Goal: Task Accomplishment & Management: Manage account settings

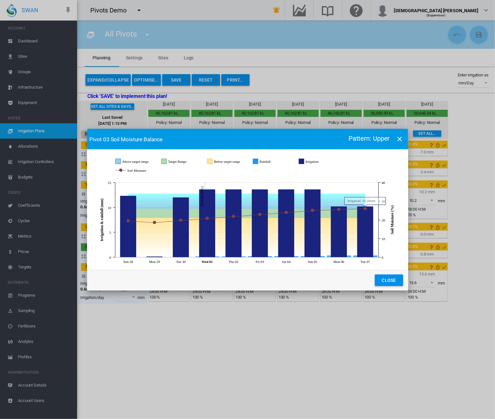
click at [398, 281] on button "Close" at bounding box center [389, 281] width 28 height 12
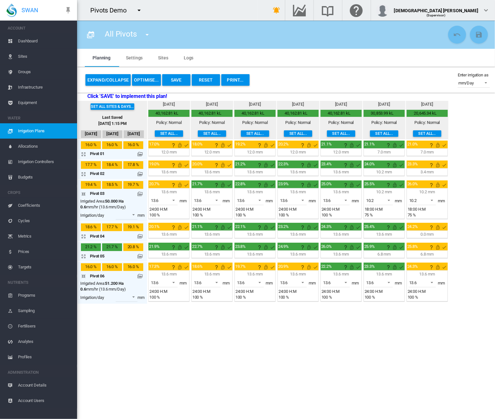
click at [30, 45] on span "Dashboard" at bounding box center [45, 40] width 54 height 15
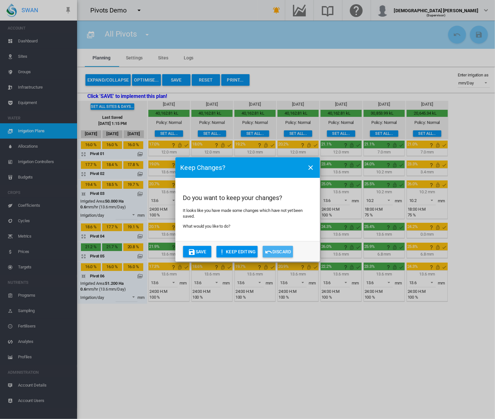
click at [278, 253] on button "Discard" at bounding box center [278, 252] width 30 height 12
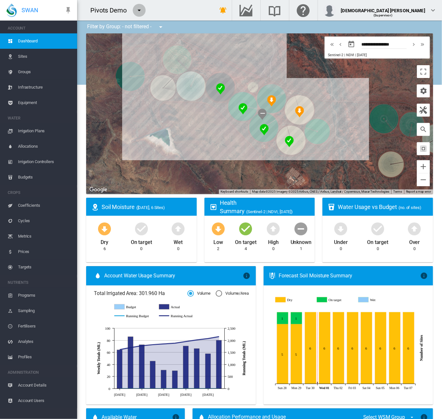
click at [142, 9] on button "button" at bounding box center [139, 10] width 13 height 13
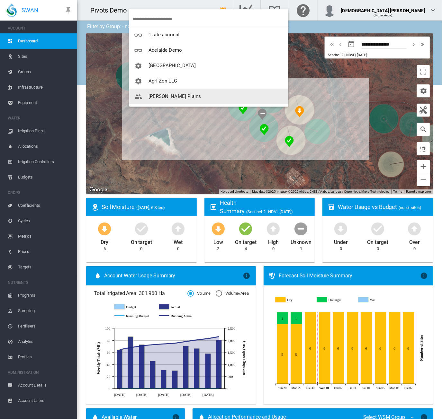
click at [157, 94] on span "[PERSON_NAME] Plains" at bounding box center [174, 97] width 52 height 6
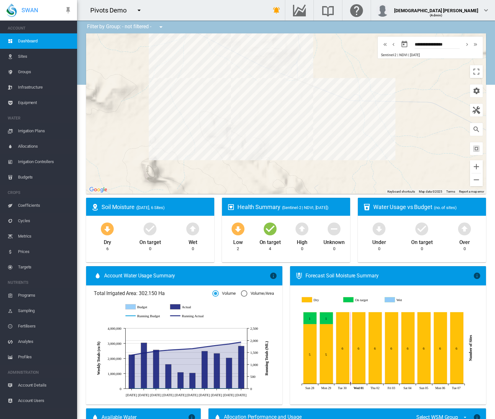
click at [138, 12] on md-icon "icon-menu-down" at bounding box center [139, 10] width 8 height 8
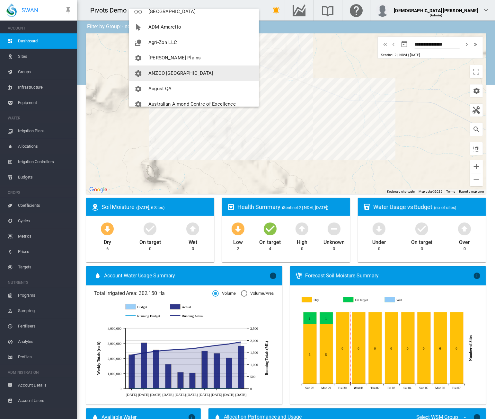
scroll to position [64, 0]
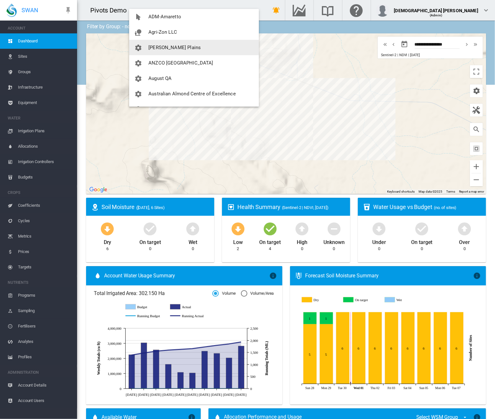
click at [159, 42] on button "[PERSON_NAME] Plains" at bounding box center [194, 47] width 130 height 15
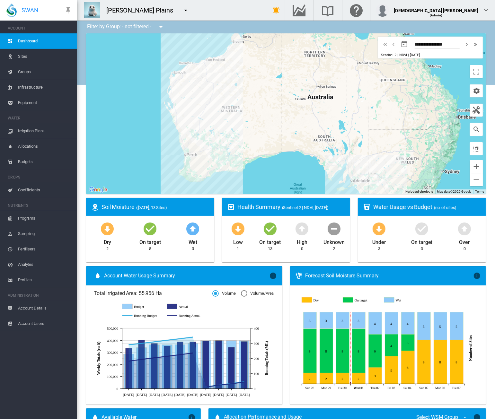
click at [34, 103] on span "Equipment" at bounding box center [45, 102] width 54 height 15
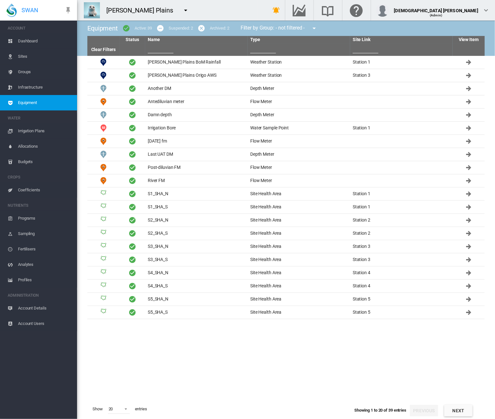
click at [460, 410] on button "Next" at bounding box center [458, 411] width 28 height 12
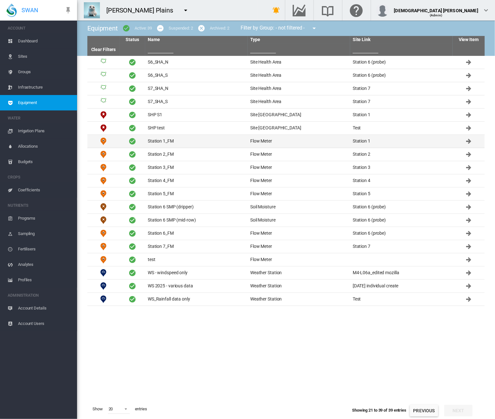
click at [191, 138] on td "Station 1_FM" at bounding box center [196, 141] width 103 height 13
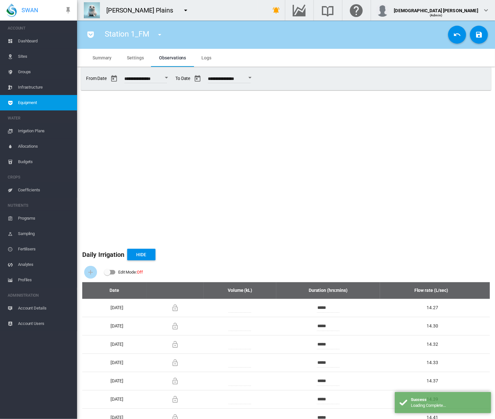
click at [132, 60] on span "Settings" at bounding box center [135, 57] width 17 height 5
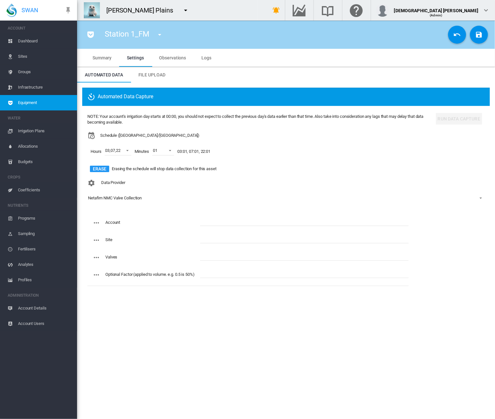
click at [30, 103] on span "Equipment" at bounding box center [45, 102] width 54 height 15
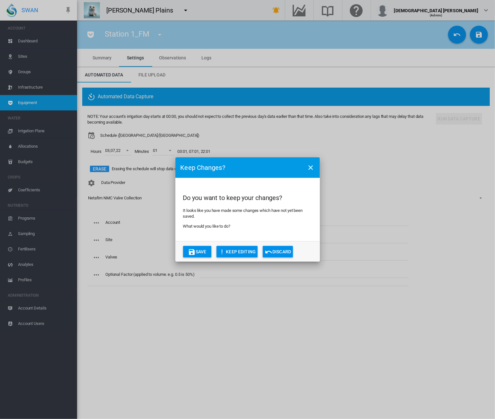
click at [287, 251] on button "Discard" at bounding box center [278, 252] width 30 height 12
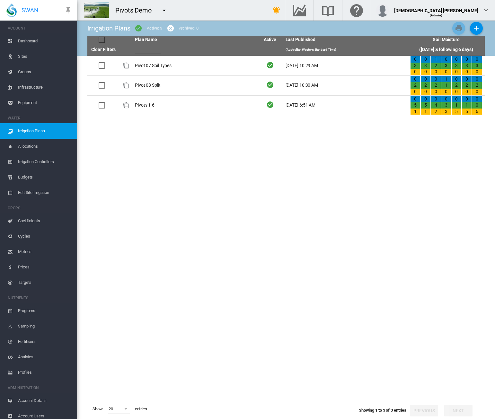
click at [165, 11] on md-icon "icon-menu-down" at bounding box center [164, 10] width 8 height 8
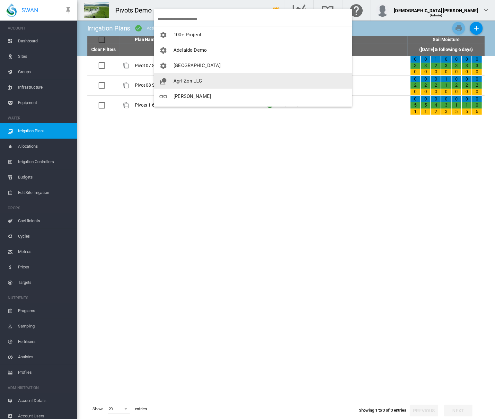
scroll to position [32, 0]
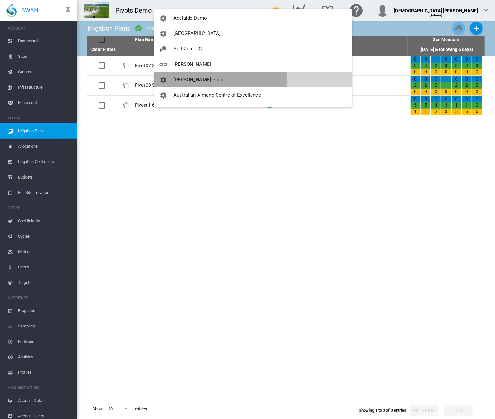
click at [196, 79] on span "[PERSON_NAME] Plains" at bounding box center [200, 80] width 52 height 6
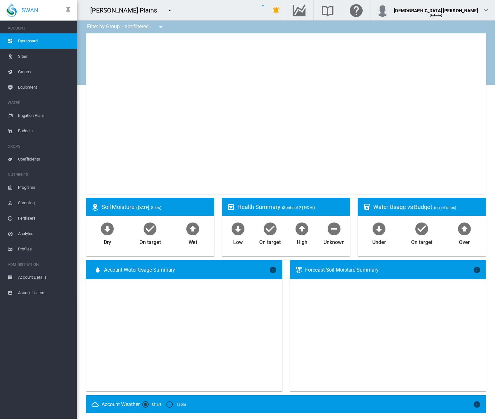
click at [20, 88] on span "Equipment" at bounding box center [45, 87] width 54 height 15
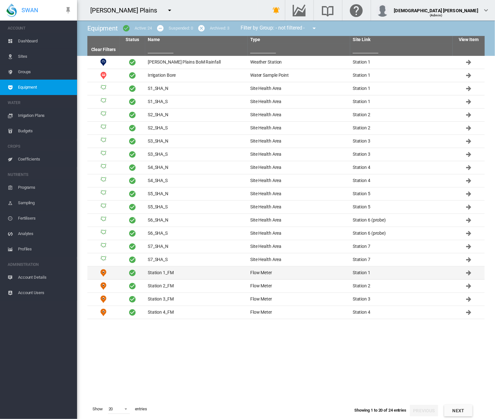
click at [180, 271] on td "Station 1_FM" at bounding box center [196, 273] width 103 height 13
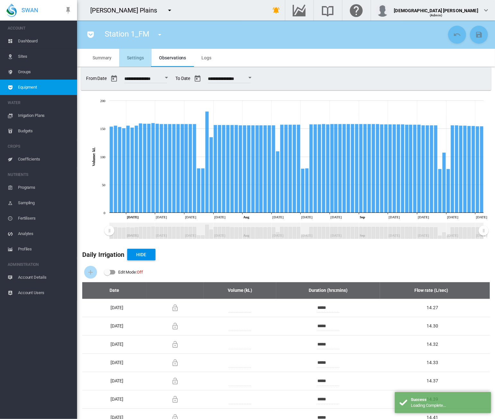
click at [133, 56] on span "Settings" at bounding box center [135, 57] width 17 height 5
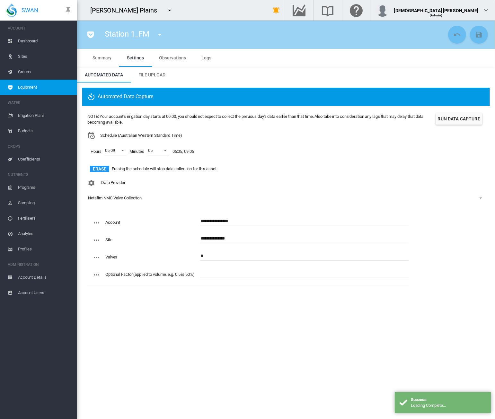
click at [208, 224] on input "**********" at bounding box center [304, 222] width 209 height 10
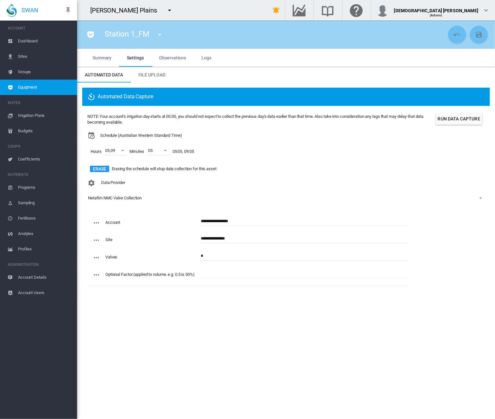
click at [205, 238] on input "**********" at bounding box center [304, 239] width 209 height 10
click at [228, 367] on section "Station 1_FM Anna Plains BoM Rainfall (Weather Station) Irrigation Bore (Water …" at bounding box center [286, 220] width 418 height 399
click at [29, 86] on span "Equipment" at bounding box center [45, 87] width 54 height 15
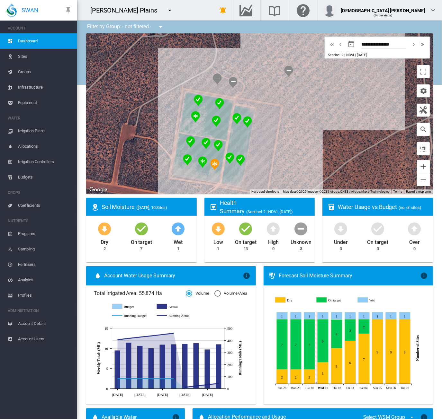
click at [39, 103] on span "Equipment" at bounding box center [45, 102] width 54 height 15
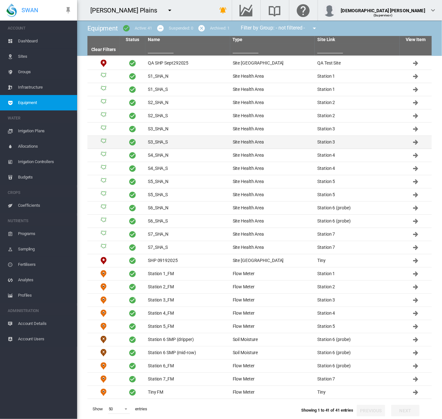
scroll to position [192, 0]
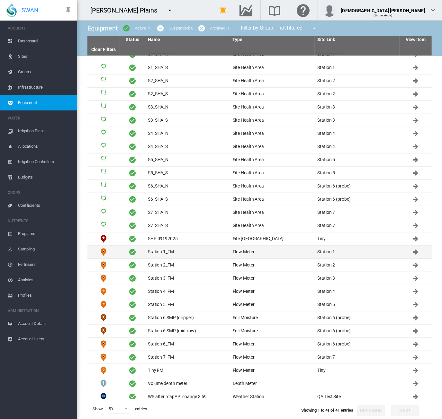
click at [161, 252] on td "Station 1_FM" at bounding box center [187, 252] width 85 height 13
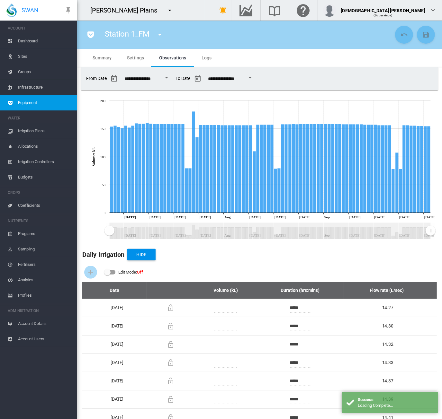
click at [134, 62] on md-tab-item "Settings" at bounding box center [135, 58] width 32 height 18
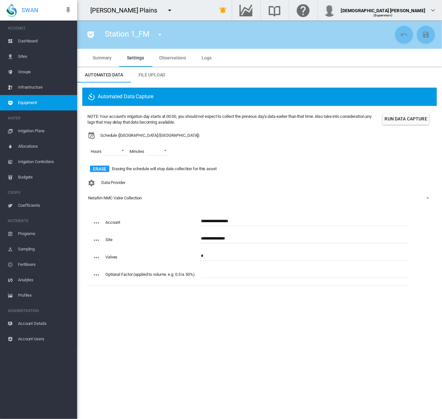
click at [408, 114] on button "Run Data Capture" at bounding box center [406, 119] width 46 height 12
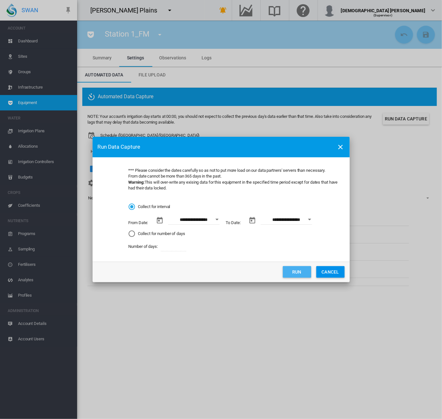
click at [292, 272] on button "Run" at bounding box center [297, 272] width 28 height 12
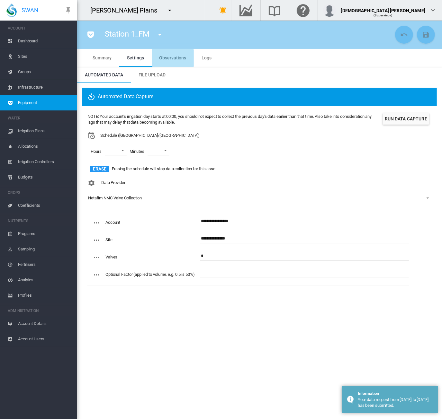
click at [169, 58] on span "Observations" at bounding box center [172, 57] width 27 height 5
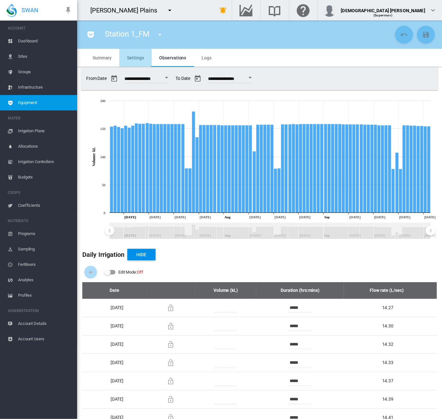
click at [139, 58] on span "Settings" at bounding box center [135, 57] width 17 height 5
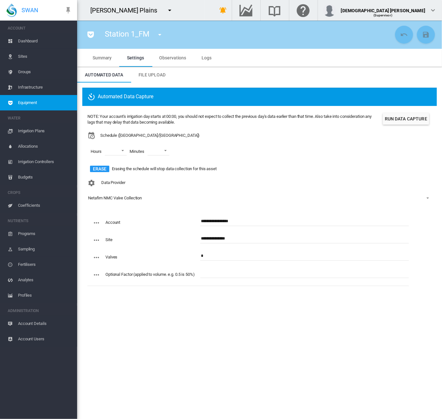
click at [45, 103] on span "Equipment" at bounding box center [45, 102] width 54 height 15
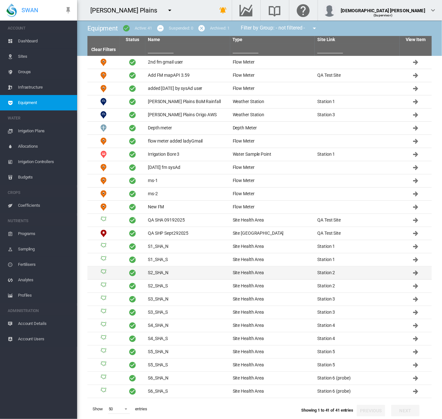
scroll to position [192, 0]
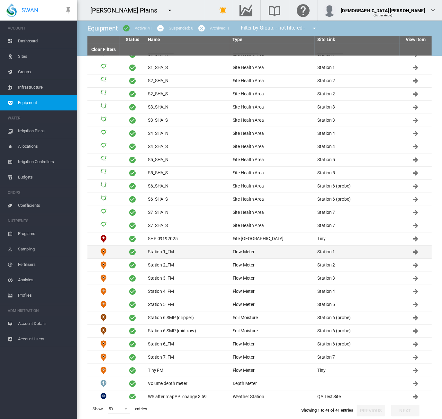
click at [244, 251] on td "Flow Meter" at bounding box center [272, 252] width 85 height 13
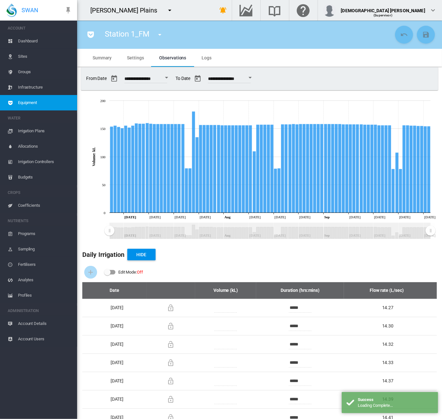
click at [205, 63] on md-tab-item "Logs" at bounding box center [206, 58] width 25 height 18
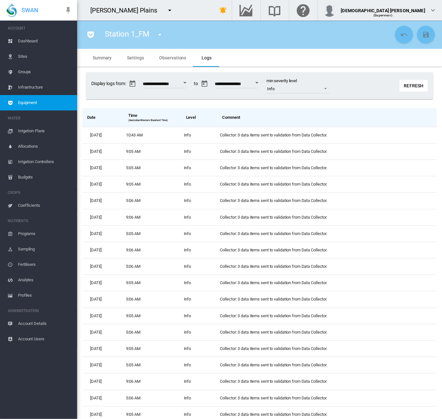
click at [131, 60] on md-tab-item "Settings" at bounding box center [135, 58] width 32 height 18
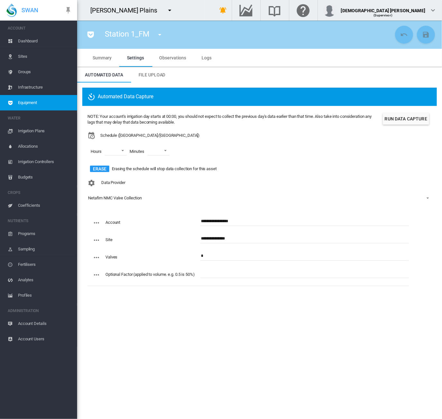
click at [163, 57] on span "Observations" at bounding box center [172, 57] width 27 height 5
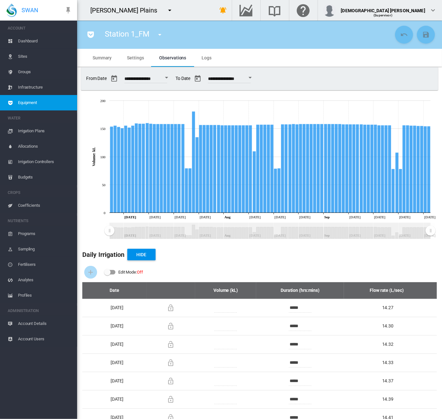
click at [166, 9] on md-icon "icon-menu-down" at bounding box center [170, 10] width 8 height 8
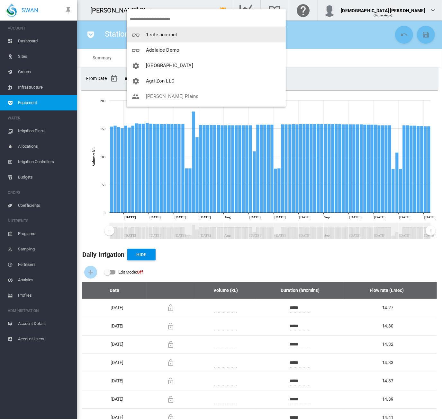
click at [39, 105] on md-backdrop at bounding box center [221, 209] width 442 height 419
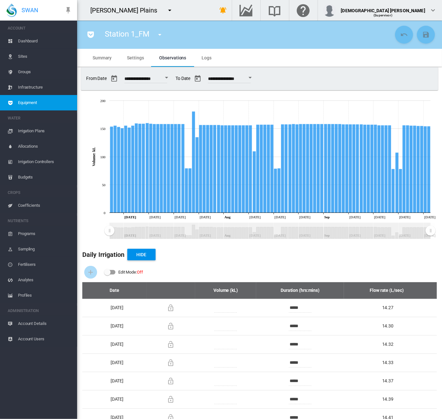
click at [39, 105] on span "Equipment" at bounding box center [45, 102] width 54 height 15
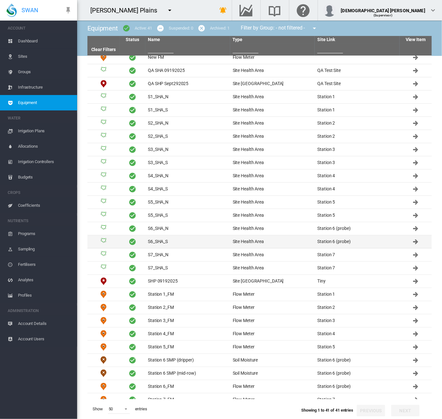
scroll to position [192, 0]
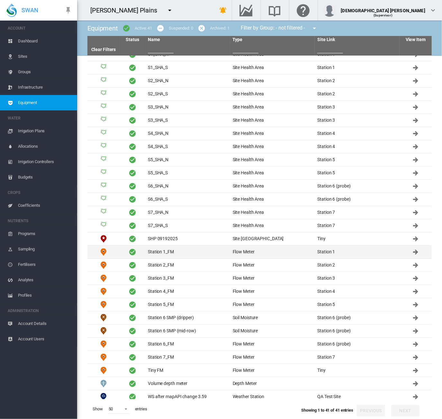
click at [174, 250] on td "Station 1_FM" at bounding box center [187, 252] width 85 height 13
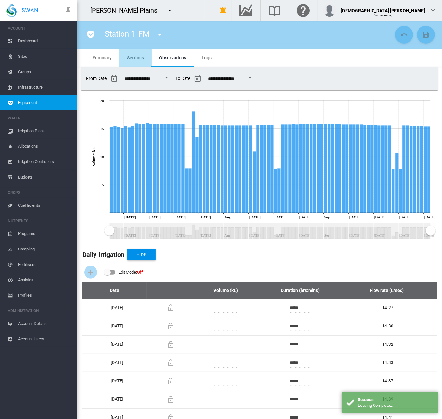
click at [138, 60] on span "Settings" at bounding box center [135, 57] width 17 height 5
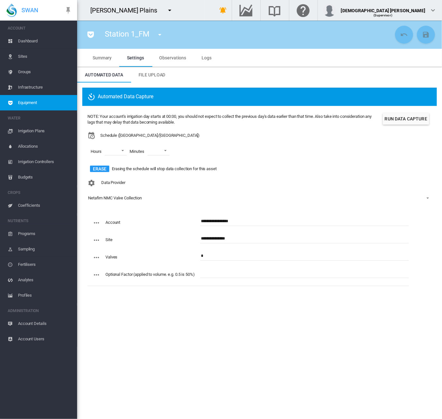
click at [38, 40] on span "Dashboard" at bounding box center [45, 40] width 54 height 15
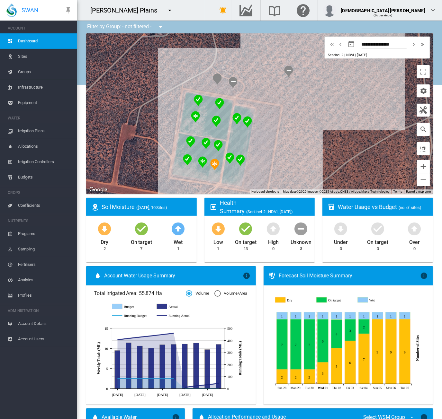
click at [31, 107] on span "Equipment" at bounding box center [45, 102] width 54 height 15
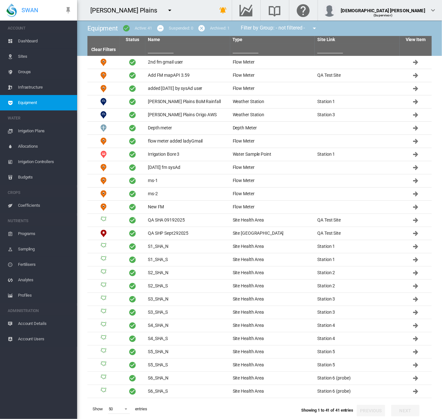
scroll to position [192, 0]
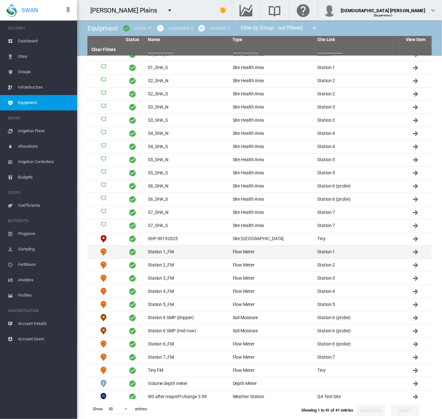
click at [168, 250] on td "Station 1_FM" at bounding box center [187, 252] width 85 height 13
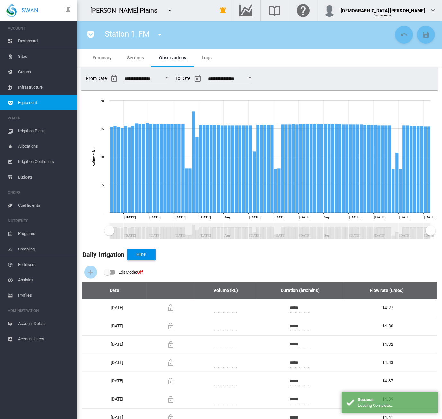
click at [133, 59] on span "Settings" at bounding box center [135, 57] width 17 height 5
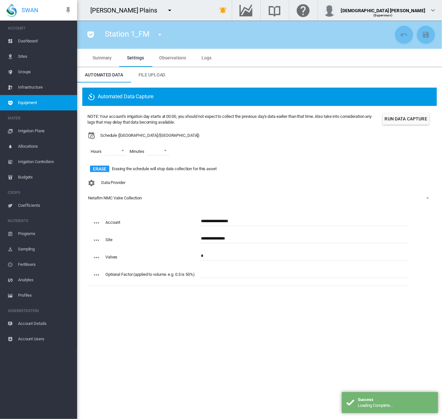
click at [215, 223] on input "**********" at bounding box center [304, 222] width 209 height 10
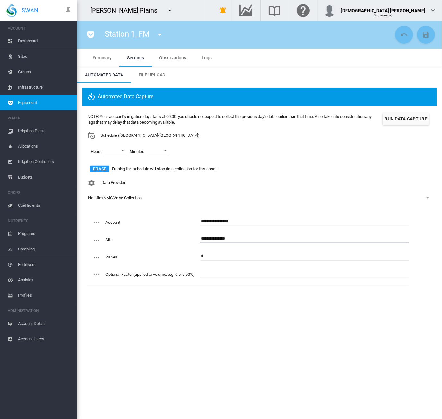
click at [206, 241] on input "**********" at bounding box center [304, 239] width 209 height 10
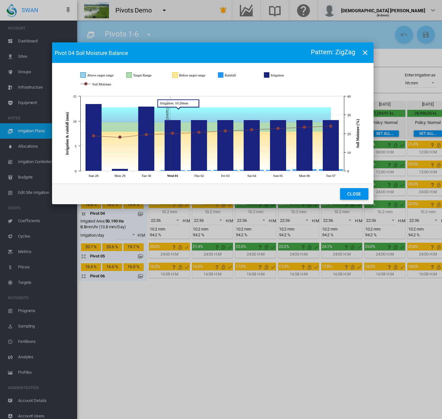
click at [352, 195] on button "Close" at bounding box center [354, 194] width 28 height 12
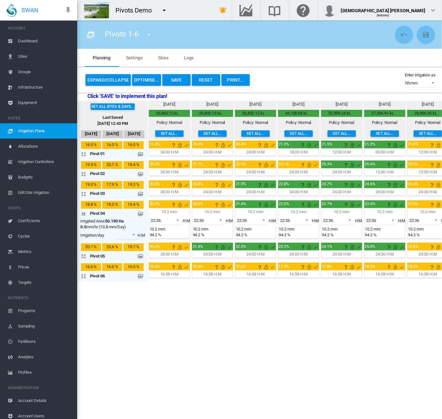
click at [39, 41] on span "Dashboard" at bounding box center [45, 40] width 54 height 15
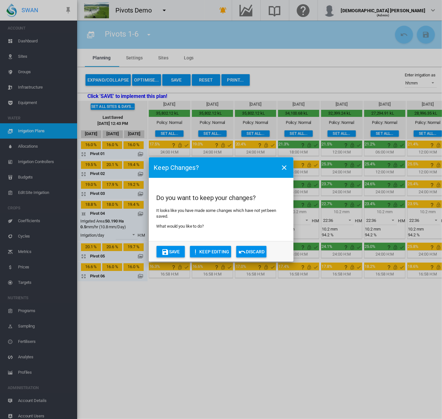
click at [249, 254] on button "Discard" at bounding box center [251, 252] width 30 height 12
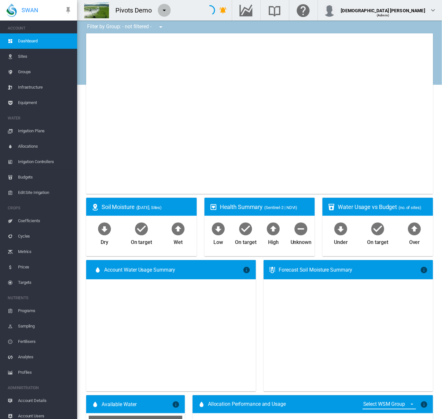
click at [163, 11] on md-icon "icon-menu-down" at bounding box center [164, 10] width 8 height 8
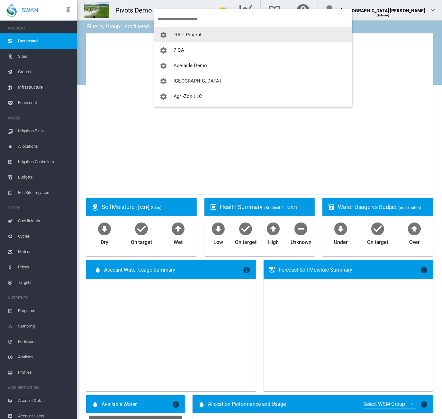
click at [166, 34] on md-icon "icon-cog" at bounding box center [163, 35] width 8 height 8
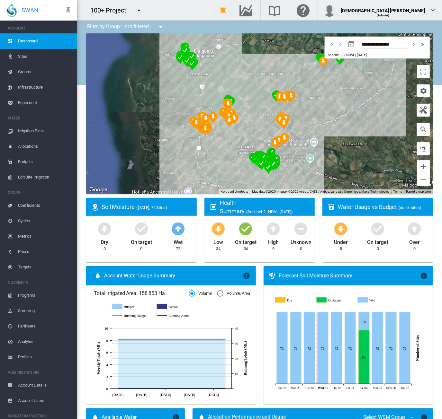
click at [35, 88] on span "Infrastructure" at bounding box center [45, 87] width 54 height 15
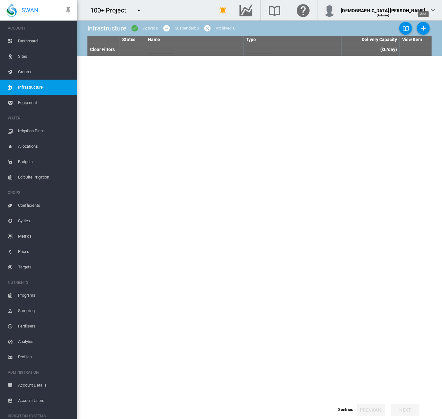
click at [422, 31] on md-icon "icon-plus" at bounding box center [423, 28] width 8 height 8
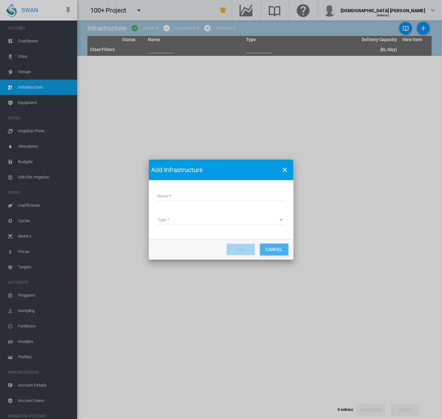
click at [280, 252] on button "Cancel" at bounding box center [274, 250] width 28 height 12
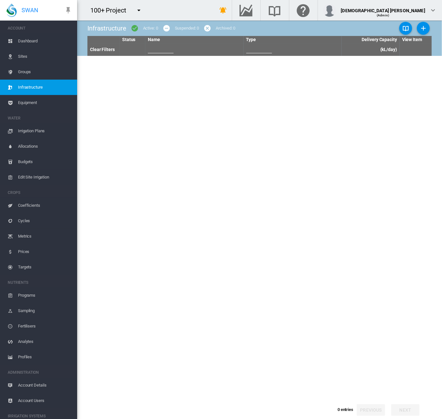
click at [139, 10] on md-icon "icon-menu-down" at bounding box center [139, 10] width 8 height 8
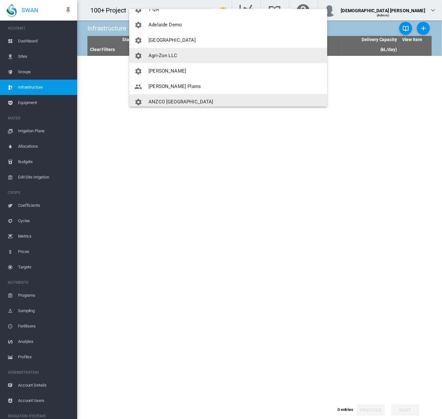
scroll to position [64, 0]
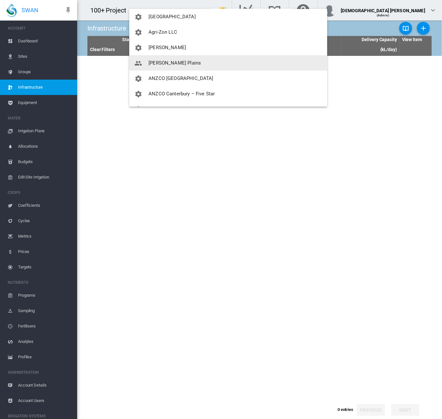
click at [162, 62] on span "[PERSON_NAME] Plains" at bounding box center [174, 63] width 52 height 6
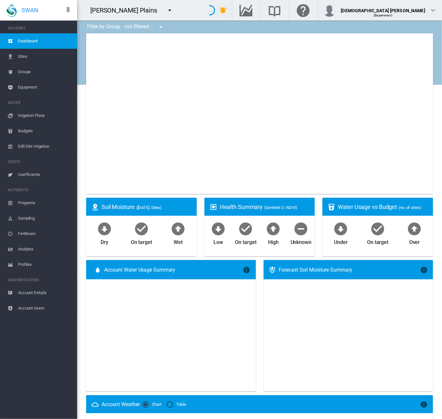
type input "**********"
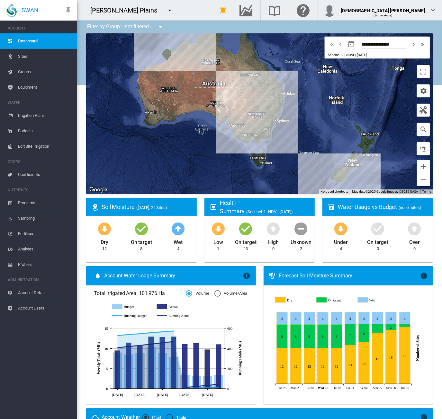
click at [32, 89] on span "Equipment" at bounding box center [45, 87] width 54 height 15
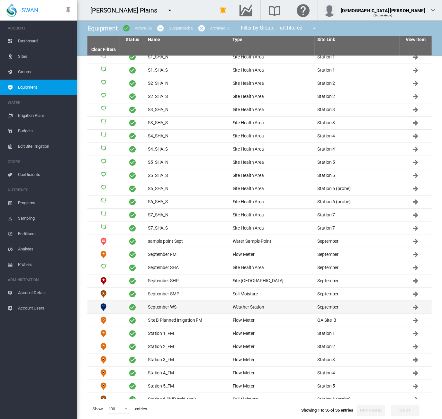
scroll to position [127, 0]
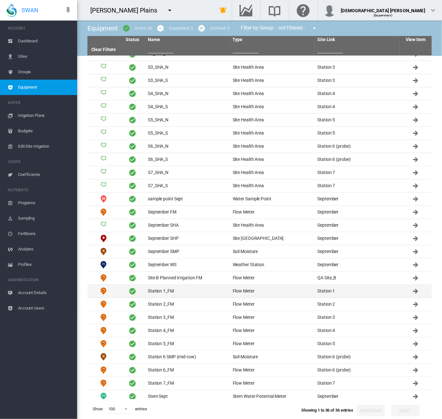
click at [188, 287] on td "Station 1_FM" at bounding box center [187, 291] width 85 height 13
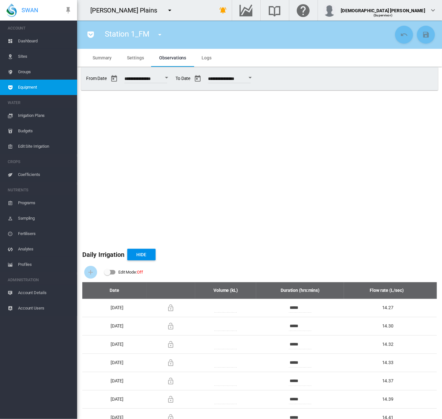
click at [130, 58] on span "Settings" at bounding box center [135, 57] width 17 height 5
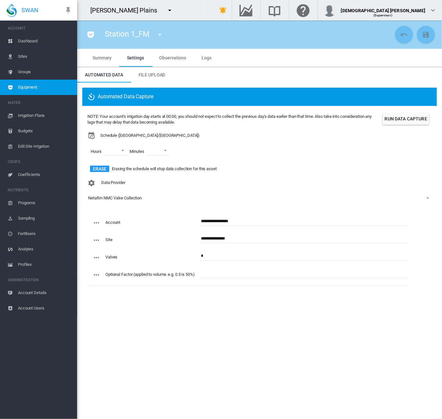
click at [174, 58] on span "Observations" at bounding box center [172, 57] width 27 height 5
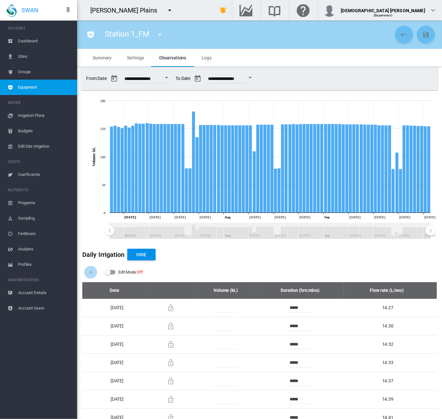
click at [26, 39] on span "Dashboard" at bounding box center [45, 40] width 54 height 15
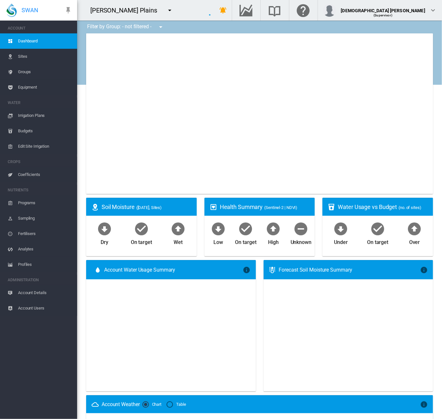
type input "**********"
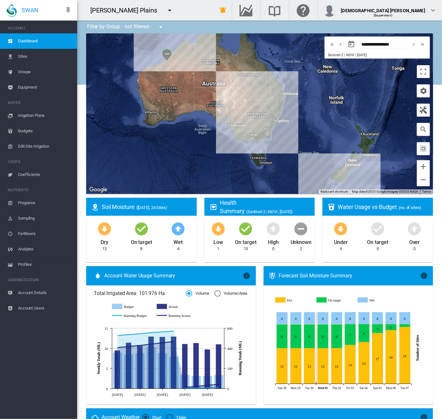
click at [29, 87] on span "Equipment" at bounding box center [45, 87] width 54 height 15
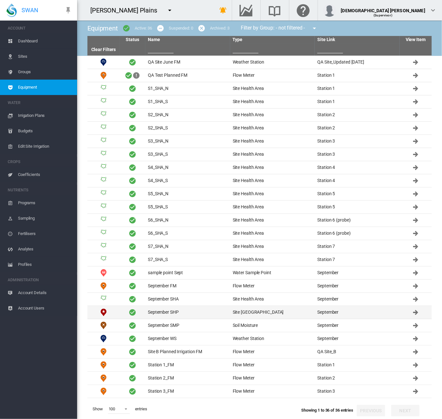
scroll to position [127, 0]
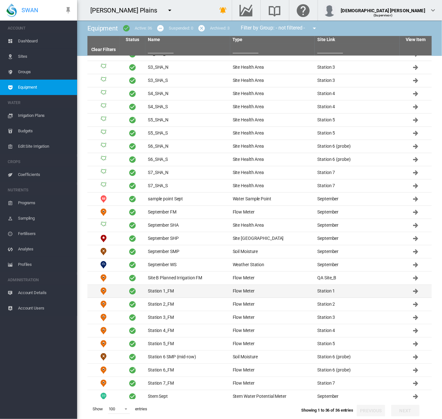
click at [203, 292] on td "Station 1_FM" at bounding box center [187, 291] width 85 height 13
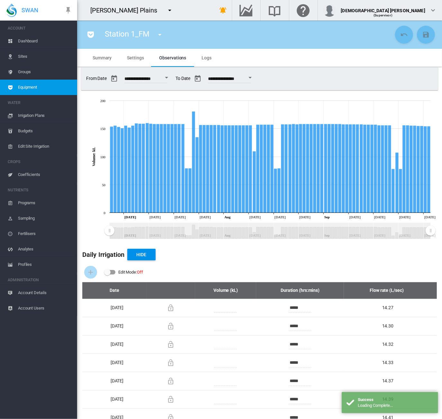
click at [133, 57] on span "Settings" at bounding box center [135, 57] width 17 height 5
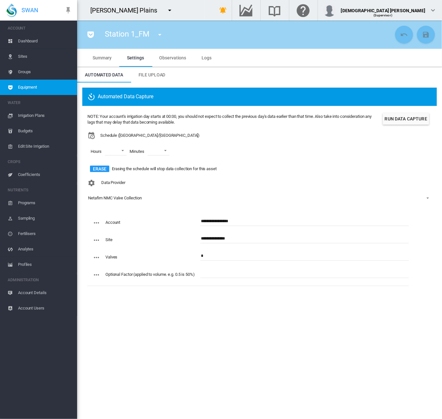
click at [399, 119] on button "Run Data Capture" at bounding box center [406, 119] width 46 height 12
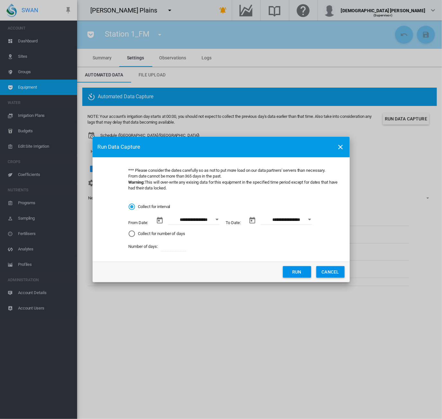
click at [329, 274] on button "CANCEL" at bounding box center [330, 272] width 28 height 12
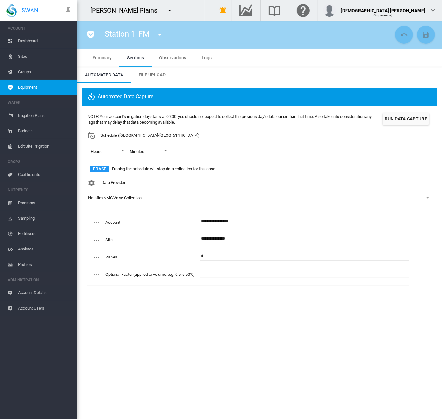
click at [205, 59] on span "Logs" at bounding box center [207, 57] width 10 height 5
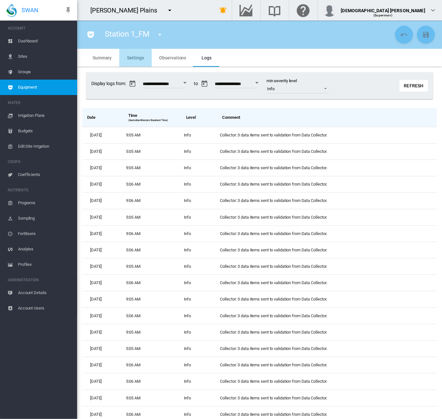
click at [136, 59] on span "Settings" at bounding box center [135, 57] width 17 height 5
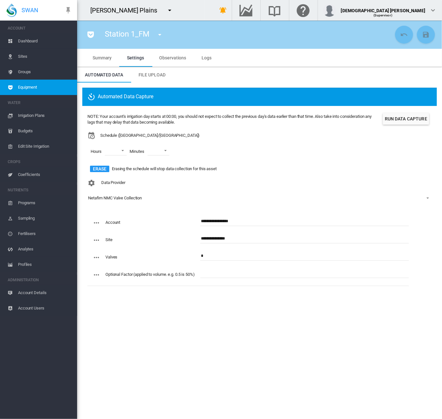
click at [400, 119] on button "Run Data Capture" at bounding box center [406, 119] width 46 height 12
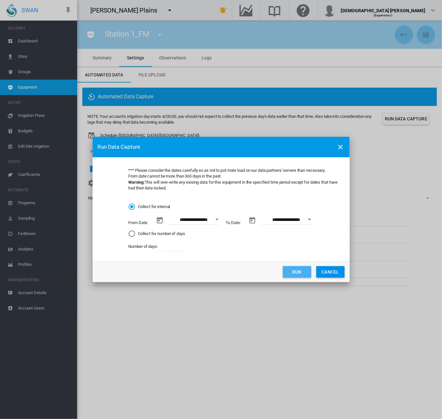
click at [294, 272] on button "Run" at bounding box center [297, 272] width 28 height 12
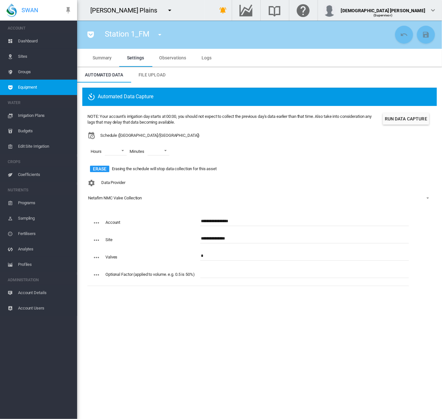
click at [43, 87] on span "Equipment" at bounding box center [45, 87] width 54 height 15
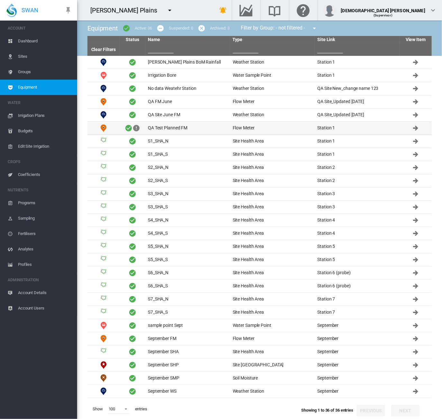
scroll to position [127, 0]
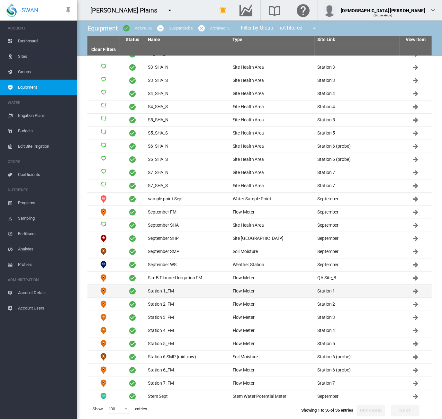
click at [149, 293] on td "Station 1_FM" at bounding box center [187, 291] width 85 height 13
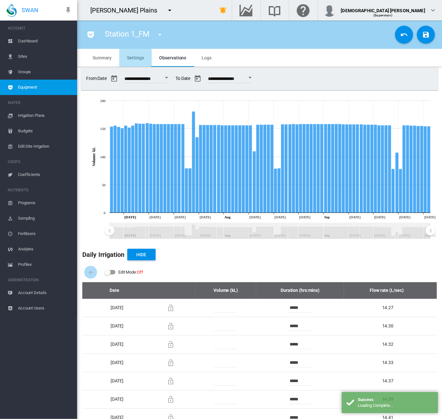
click at [134, 62] on md-tab-item "Settings" at bounding box center [135, 58] width 32 height 18
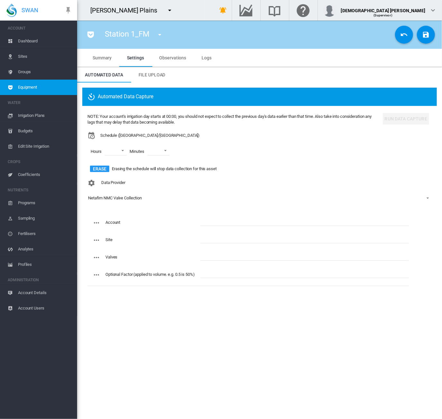
click at [199, 56] on md-tab-item "Logs" at bounding box center [206, 58] width 25 height 18
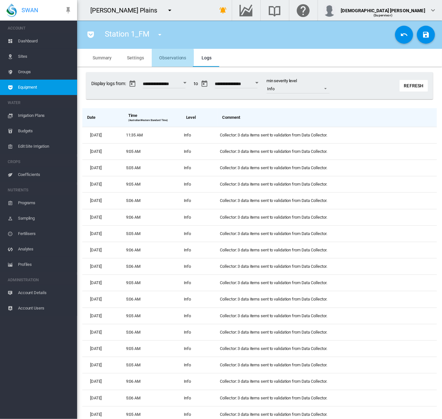
click at [165, 58] on span "Observations" at bounding box center [172, 57] width 27 height 5
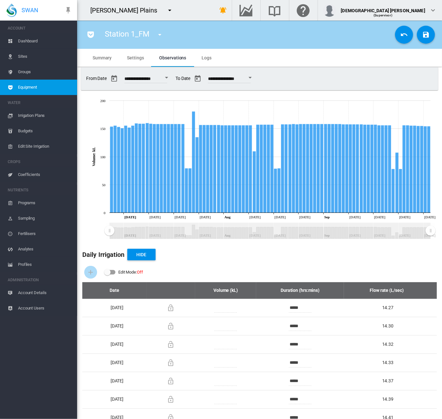
click at [135, 60] on span "Settings" at bounding box center [135, 57] width 17 height 5
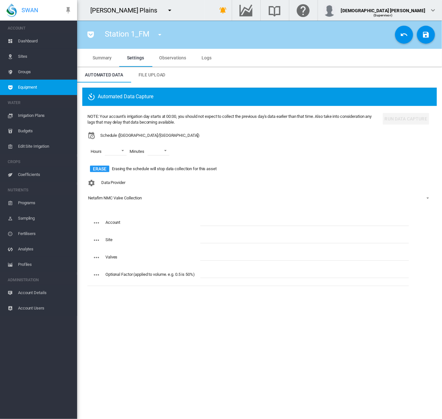
click at [219, 241] on input "text" at bounding box center [304, 239] width 209 height 10
paste input "**********"
type input "**********"
click at [219, 220] on input "text" at bounding box center [304, 222] width 209 height 10
type input "**********"
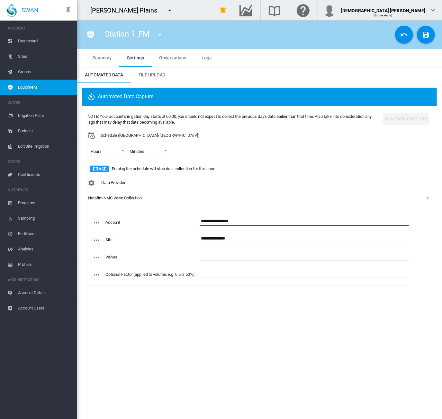
click at [220, 258] on input "text" at bounding box center [304, 256] width 209 height 10
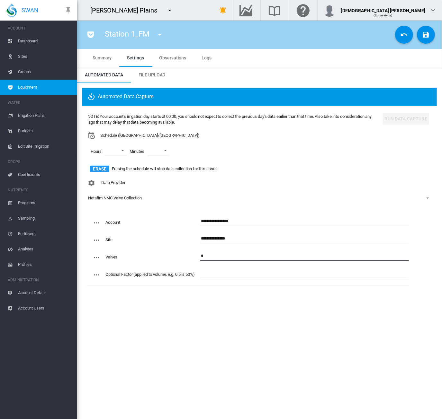
type input "*"
click at [421, 42] on button "Save Changes" at bounding box center [426, 35] width 18 height 18
click at [422, 41] on button "Save Changes" at bounding box center [426, 35] width 18 height 18
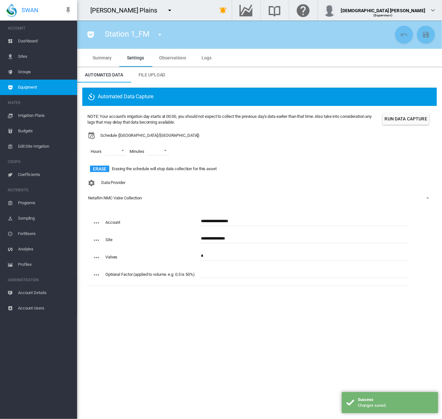
click at [32, 38] on span "Dashboard" at bounding box center [45, 40] width 54 height 15
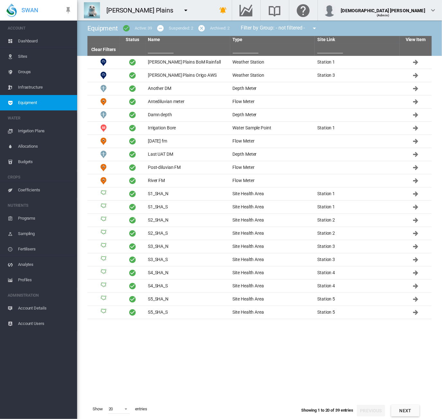
click at [406, 413] on button "Next" at bounding box center [405, 411] width 28 height 12
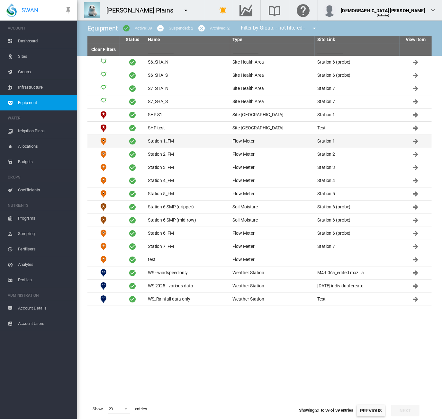
click at [188, 137] on td "Station 1_FM" at bounding box center [187, 141] width 85 height 13
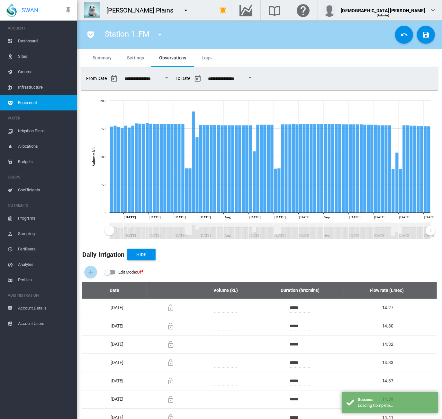
click at [129, 58] on span "Settings" at bounding box center [135, 57] width 17 height 5
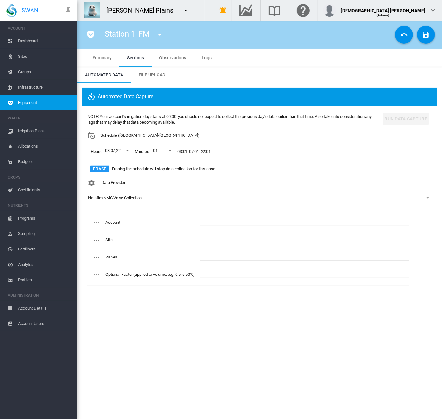
click at [205, 221] on input "text" at bounding box center [304, 222] width 209 height 10
paste input "**********"
type input "**********"
click at [215, 240] on input "text" at bounding box center [304, 239] width 209 height 10
paste input "**********"
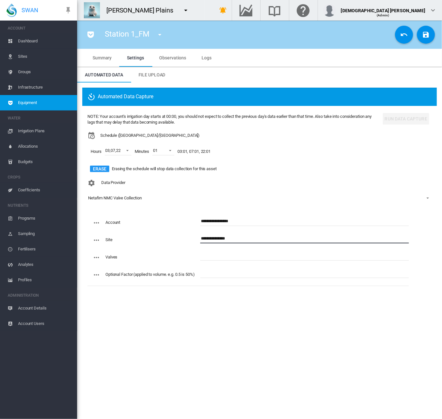
type input "**********"
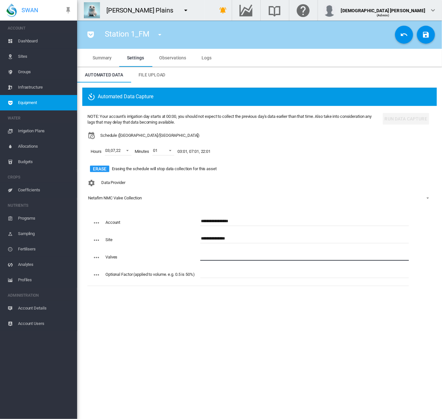
click at [200, 257] on input "text" at bounding box center [304, 256] width 209 height 10
type input "*"
click at [105, 168] on button "Erase" at bounding box center [99, 169] width 19 height 6
click at [427, 38] on md-icon "icon-content-save" at bounding box center [426, 35] width 8 height 8
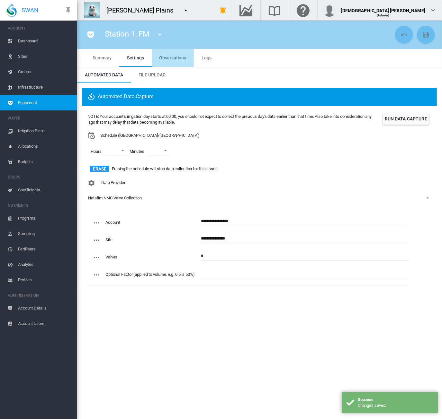
click at [175, 56] on span "Observations" at bounding box center [172, 57] width 27 height 5
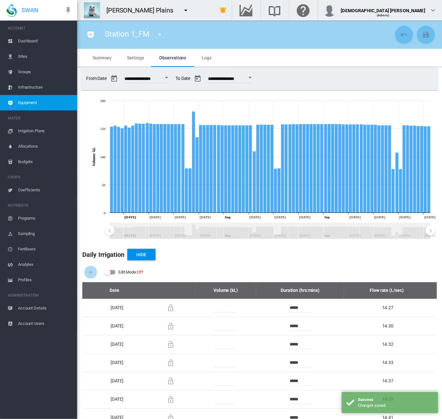
click at [211, 57] on md-tab-item "Logs" at bounding box center [206, 58] width 25 height 18
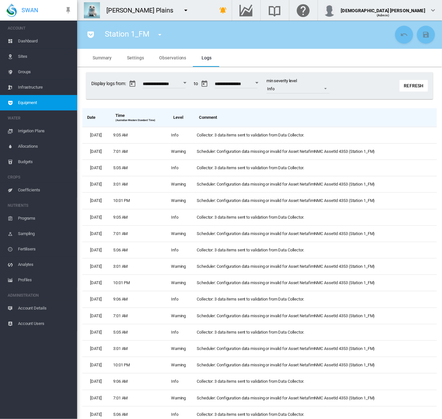
click at [130, 59] on span "Settings" at bounding box center [135, 57] width 17 height 5
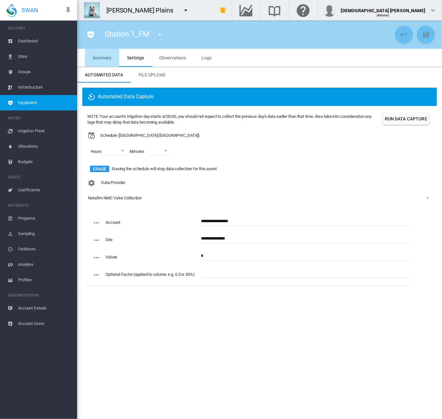
click at [91, 59] on md-tab-item "Summary" at bounding box center [102, 58] width 34 height 18
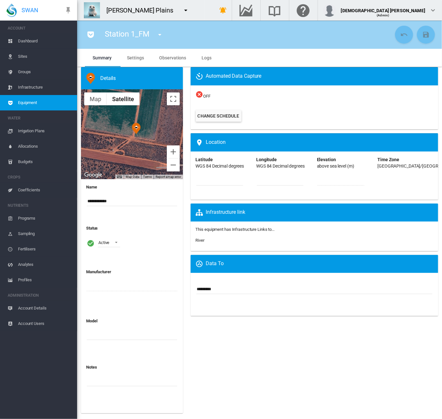
click at [140, 62] on md-tab-item "Settings" at bounding box center [135, 58] width 32 height 18
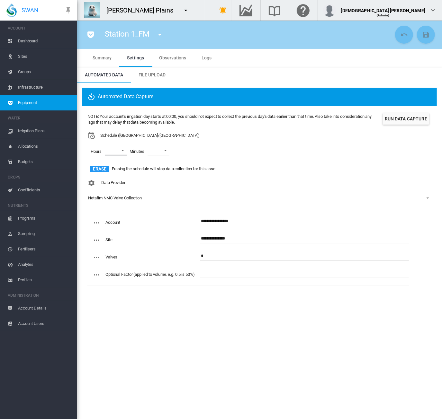
click at [123, 153] on md-select "00 01 02 03 04 05 06 07 08 09 10 11 12 13 14 15 16 17 18 19 20 21 22 23" at bounding box center [116, 151] width 22 height 10
click at [198, 152] on md-backdrop at bounding box center [221, 209] width 442 height 419
click at [113, 150] on md-select at bounding box center [116, 151] width 22 height 10
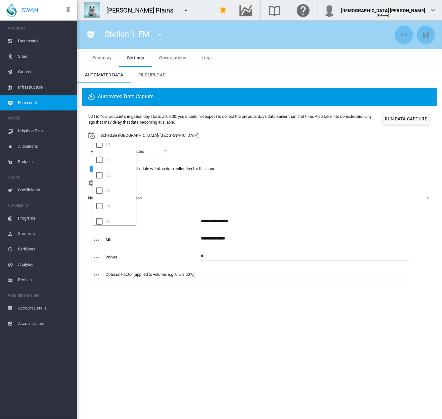
click at [99, 176] on div at bounding box center [99, 175] width 6 height 6
click at [99, 174] on div at bounding box center [99, 175] width 6 height 6
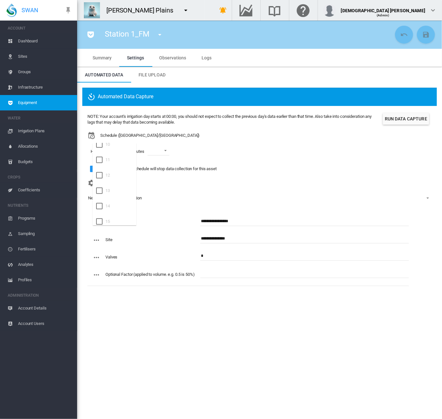
click at [99, 174] on div at bounding box center [99, 175] width 6 height 6
click at [201, 149] on md-backdrop at bounding box center [221, 209] width 442 height 419
click at [51, 105] on span "Equipment" at bounding box center [45, 102] width 54 height 15
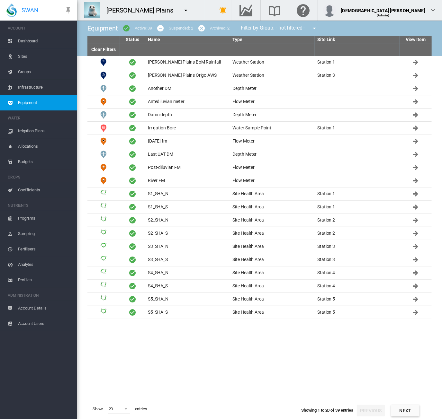
click at [402, 413] on button "Next" at bounding box center [405, 411] width 28 height 12
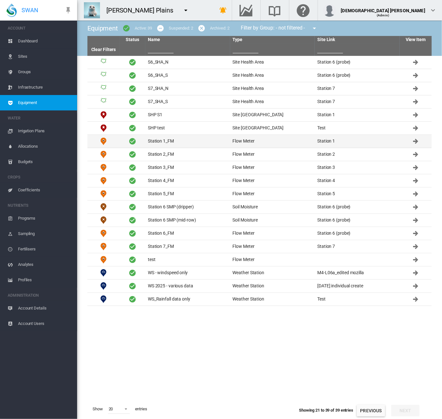
click at [154, 138] on td "Station 1_FM" at bounding box center [187, 141] width 85 height 13
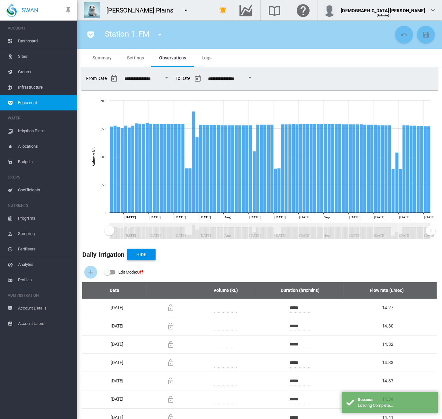
click at [129, 59] on span "Settings" at bounding box center [135, 57] width 17 height 5
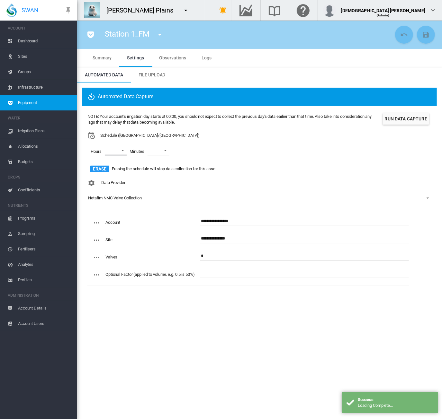
click at [108, 153] on md-select "00 01 02 03 04 05 06 07 08 09 10 11 12 13 14 15 16 17 18 19 20 21 22 23" at bounding box center [116, 151] width 22 height 10
click at [98, 193] on div at bounding box center [99, 192] width 6 height 6
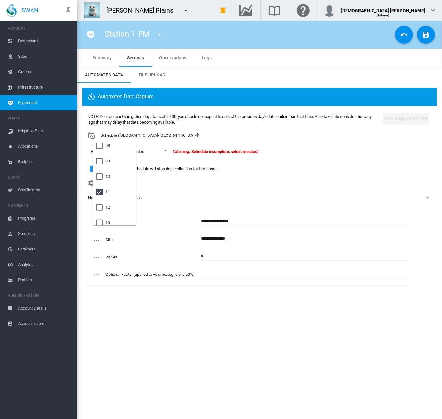
drag, startPoint x: 150, startPoint y: 149, endPoint x: 158, endPoint y: 150, distance: 8.2
click at [151, 149] on md-backdrop at bounding box center [221, 209] width 442 height 419
click at [158, 150] on md-select-value at bounding box center [159, 151] width 22 height 10
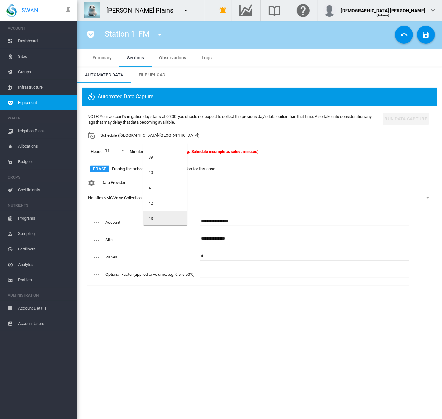
click at [155, 218] on md-option "43" at bounding box center [165, 218] width 44 height 15
click at [423, 35] on md-icon "icon-content-save" at bounding box center [426, 35] width 8 height 8
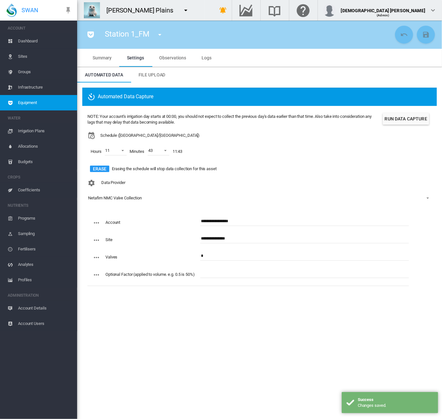
click at [96, 58] on span "Summary" at bounding box center [102, 57] width 19 height 5
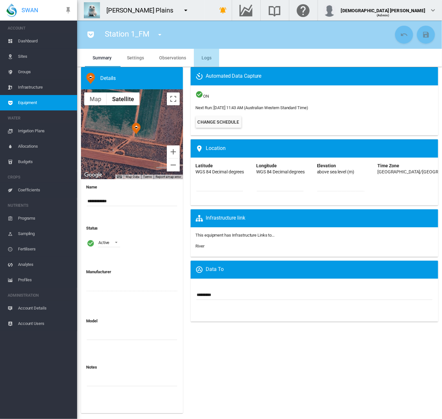
click at [206, 56] on span "Logs" at bounding box center [207, 57] width 10 height 5
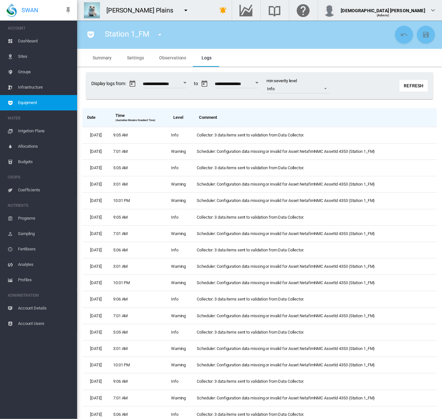
click at [21, 108] on span "Equipment" at bounding box center [45, 102] width 54 height 15
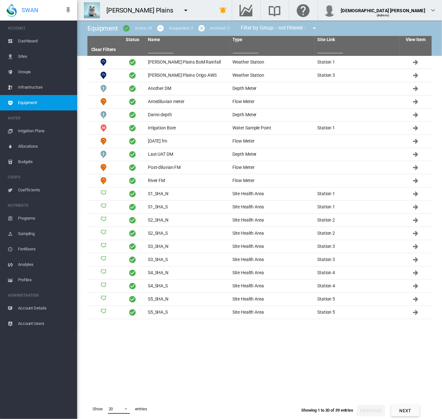
click at [117, 408] on span "20" at bounding box center [114, 410] width 10 height 6
click at [114, 389] on md-option "30" at bounding box center [125, 388] width 44 height 15
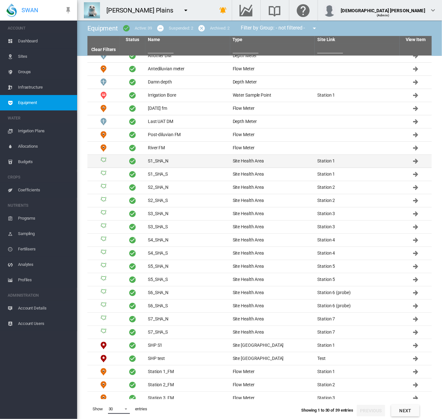
scroll to position [48, 0]
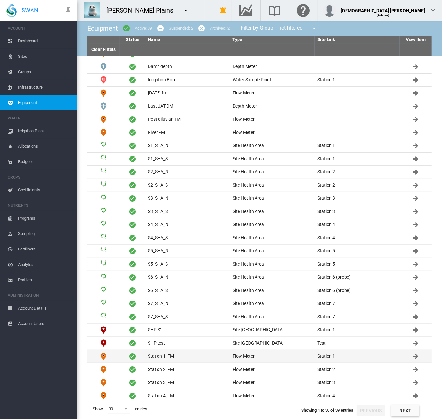
click at [184, 354] on td "Station 1_FM" at bounding box center [187, 356] width 85 height 13
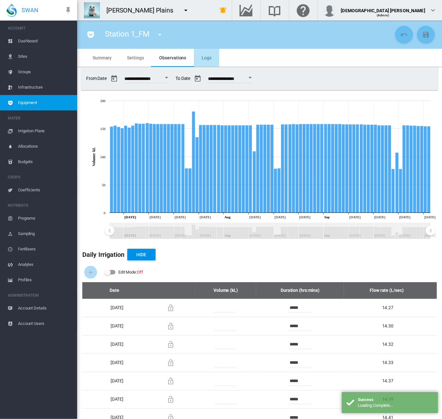
click at [207, 57] on span "Logs" at bounding box center [207, 57] width 10 height 5
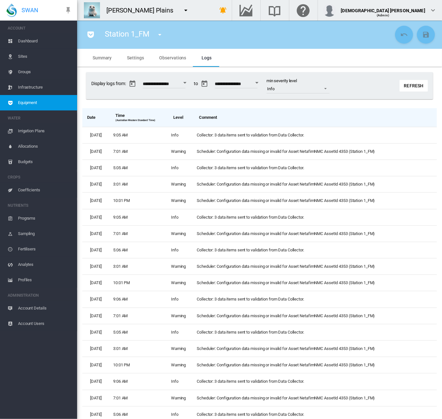
click at [40, 102] on span "Equipment" at bounding box center [45, 102] width 54 height 15
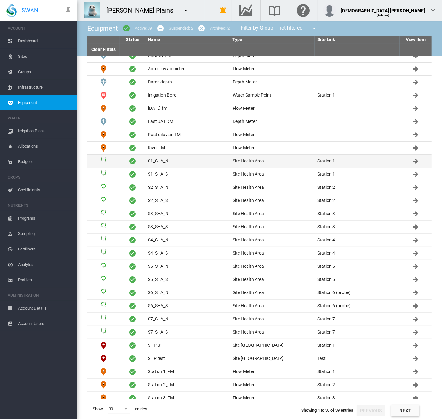
scroll to position [48, 0]
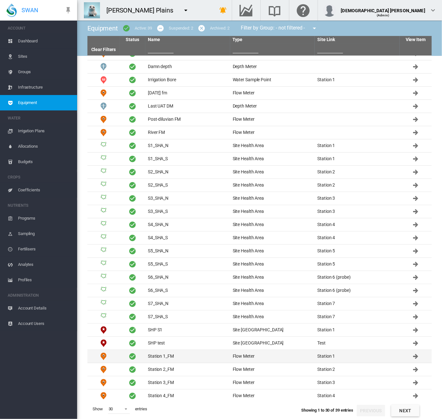
click at [205, 354] on td "Station 1_FM" at bounding box center [187, 356] width 85 height 13
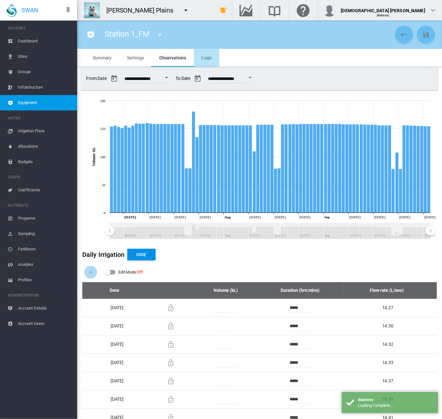
click at [206, 54] on md-tab-item "Logs" at bounding box center [206, 58] width 25 height 18
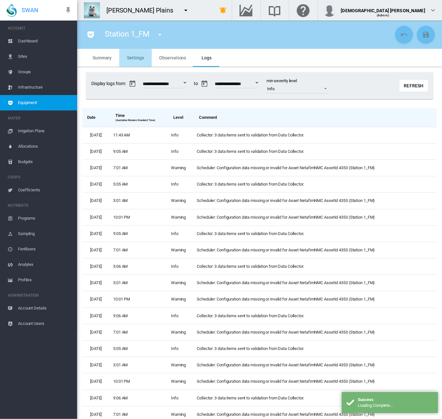
click at [137, 55] on span "Settings" at bounding box center [135, 57] width 17 height 5
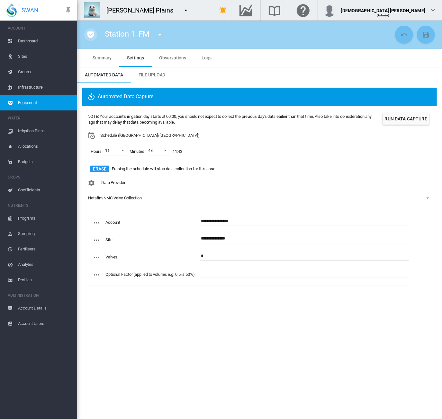
click at [90, 35] on md-icon "icon-pocket" at bounding box center [91, 35] width 8 height 8
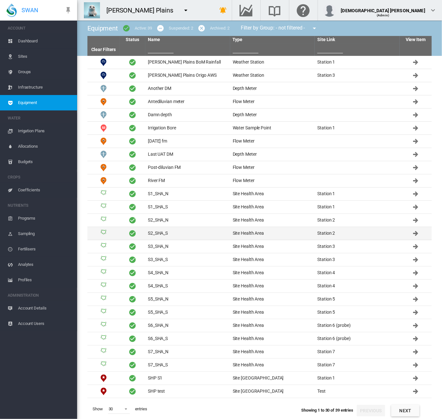
scroll to position [48, 0]
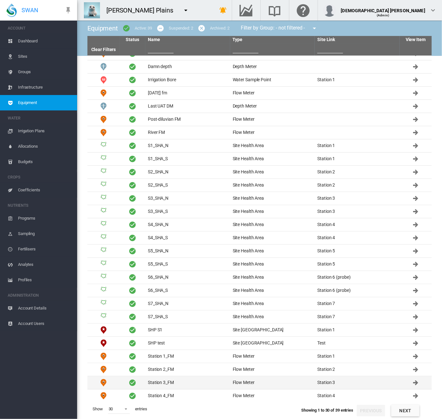
click at [191, 382] on td "Station 3_FM" at bounding box center [187, 383] width 85 height 13
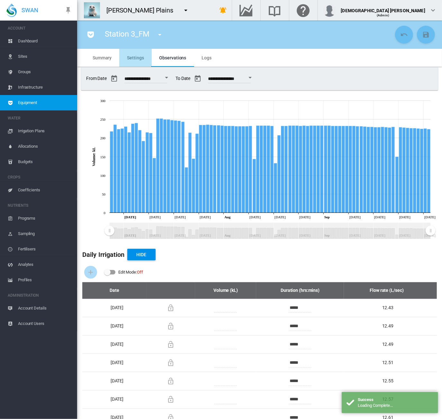
click at [136, 61] on md-tab-item "Settings" at bounding box center [135, 58] width 32 height 18
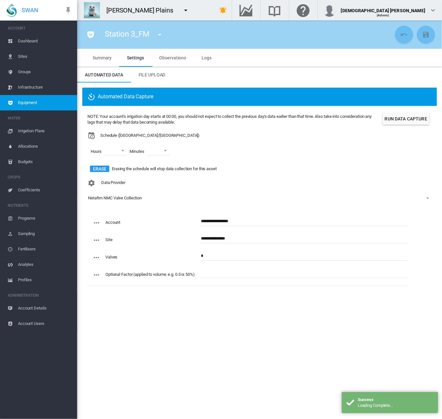
click at [212, 222] on input "**********" at bounding box center [304, 222] width 209 height 10
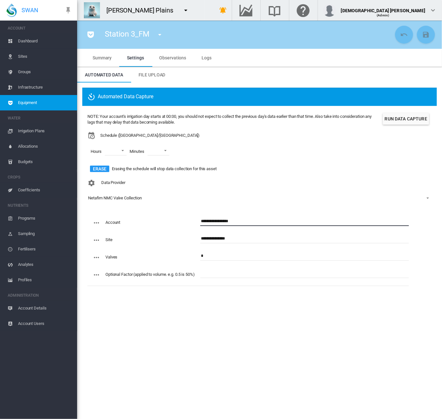
click at [209, 238] on input "**********" at bounding box center [304, 239] width 209 height 10
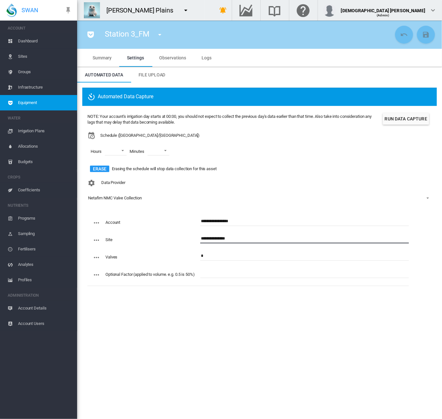
click at [209, 238] on input "**********" at bounding box center [304, 239] width 209 height 10
click at [45, 108] on span "Equipment" at bounding box center [45, 102] width 54 height 15
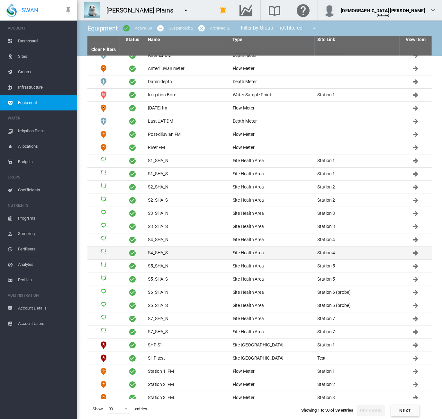
scroll to position [48, 0]
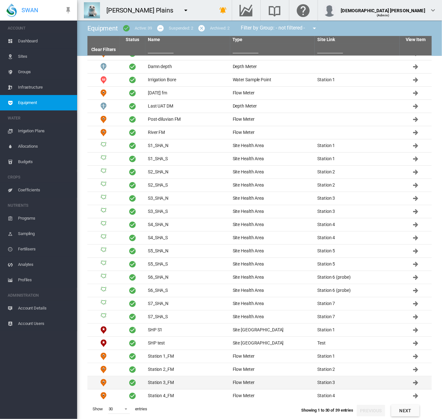
click at [170, 380] on td "Station 3_FM" at bounding box center [187, 383] width 85 height 13
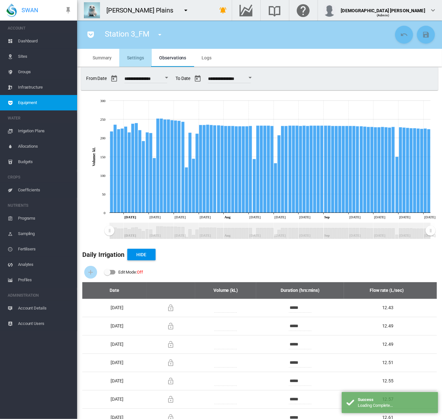
click at [128, 55] on span "Settings" at bounding box center [135, 57] width 17 height 5
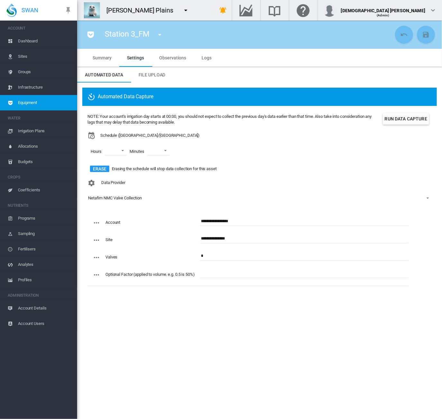
click at [88, 56] on md-tab-item "Summary" at bounding box center [102, 58] width 34 height 18
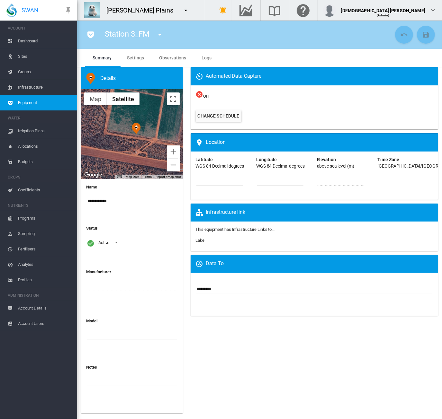
click at [54, 103] on span "Equipment" at bounding box center [45, 102] width 54 height 15
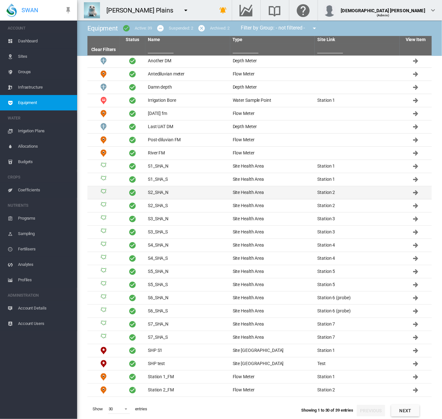
scroll to position [48, 0]
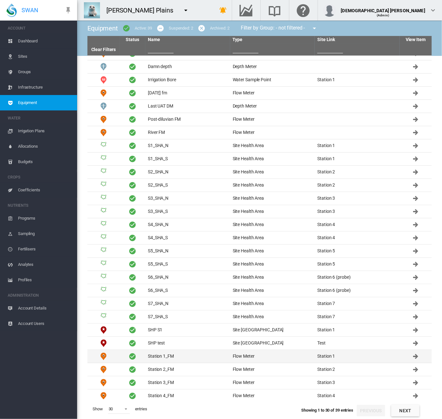
click at [166, 355] on td "Station 1_FM" at bounding box center [187, 356] width 85 height 13
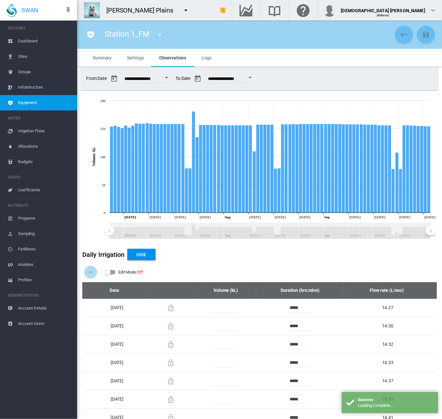
click at [136, 55] on span "Settings" at bounding box center [135, 57] width 17 height 5
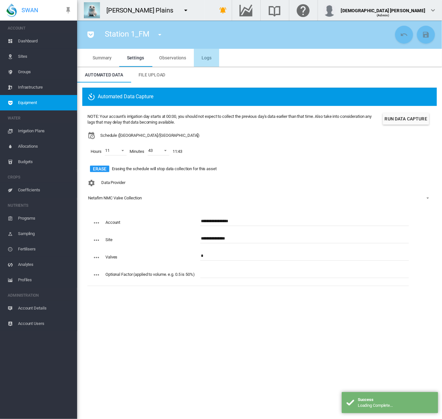
click at [210, 57] on span "Logs" at bounding box center [207, 57] width 10 height 5
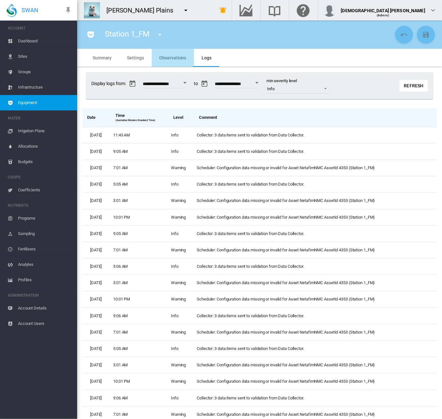
click at [169, 57] on span "Observations" at bounding box center [172, 57] width 27 height 5
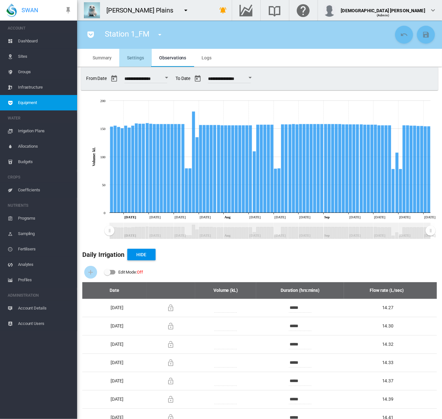
click at [134, 57] on span "Settings" at bounding box center [135, 57] width 17 height 5
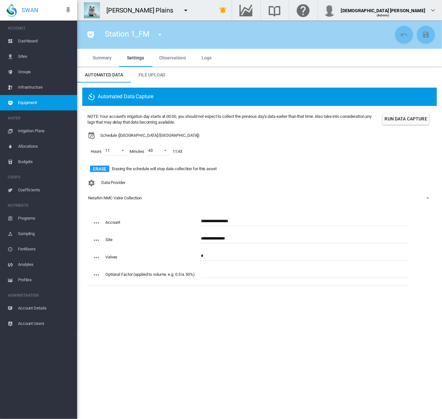
click at [37, 104] on span "Equipment" at bounding box center [45, 102] width 54 height 15
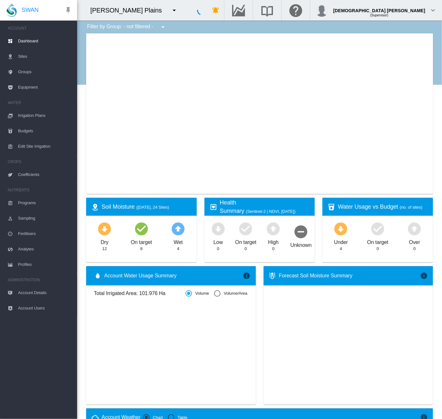
type input "**********"
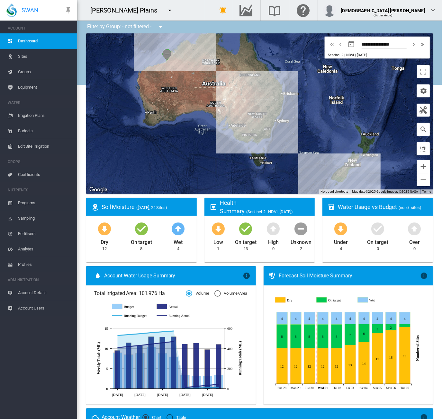
click at [40, 88] on span "Equipment" at bounding box center [45, 87] width 54 height 15
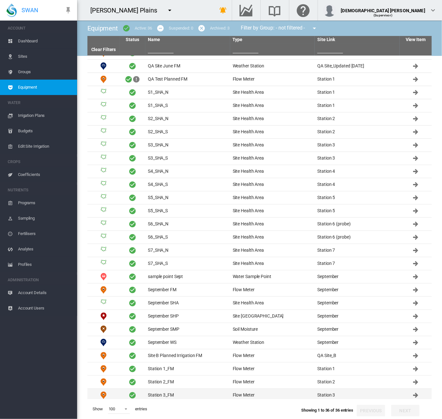
scroll to position [127, 0]
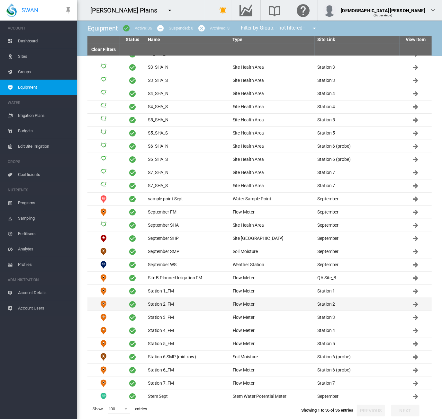
click at [195, 298] on td "Station 2_FM" at bounding box center [187, 304] width 85 height 13
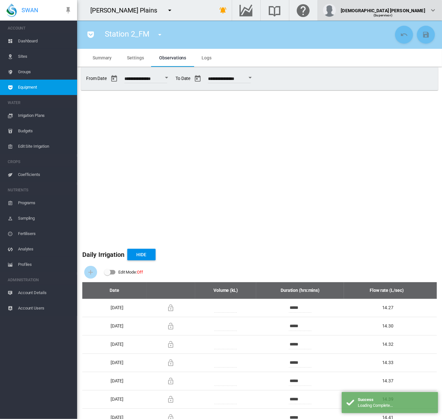
click at [413, 11] on div "(Supervisor)" at bounding box center [383, 13] width 84 height 6
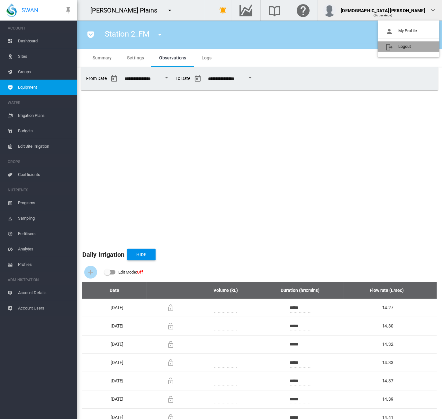
click at [398, 49] on button "Logout" at bounding box center [409, 46] width 62 height 10
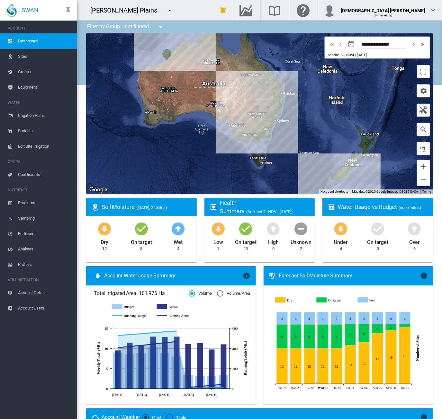
click at [29, 85] on span "Equipment" at bounding box center [45, 87] width 54 height 15
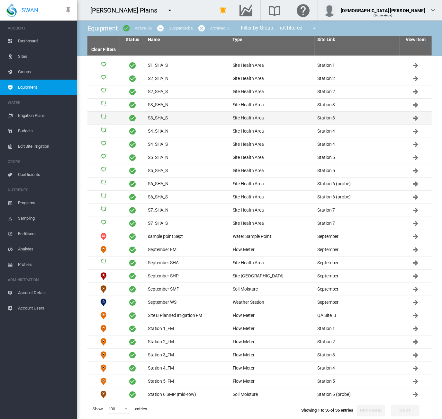
scroll to position [127, 0]
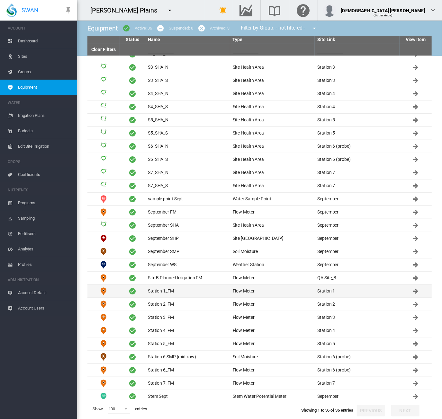
click at [172, 292] on td "Station 1_FM" at bounding box center [187, 291] width 85 height 13
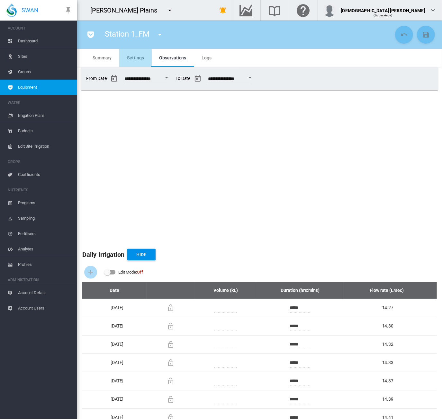
click at [134, 58] on span "Settings" at bounding box center [135, 57] width 17 height 5
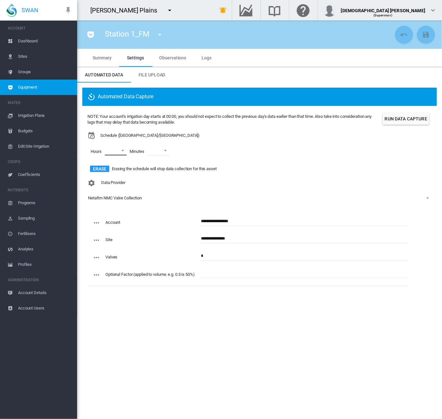
click at [119, 147] on md-select "00 01 02 03 04 05 06 07 08 09 10 11 12 13 14 15 16 17 18 19 20 21 22 23" at bounding box center [116, 151] width 22 height 10
click at [283, 145] on md-backdrop at bounding box center [221, 209] width 442 height 419
click at [401, 117] on button "Run Data Capture" at bounding box center [406, 119] width 46 height 12
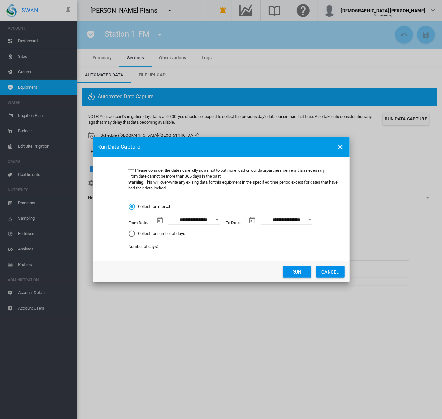
drag, startPoint x: 329, startPoint y: 269, endPoint x: 113, endPoint y: 151, distance: 246.2
click at [329, 269] on button "CANCEL" at bounding box center [330, 272] width 28 height 12
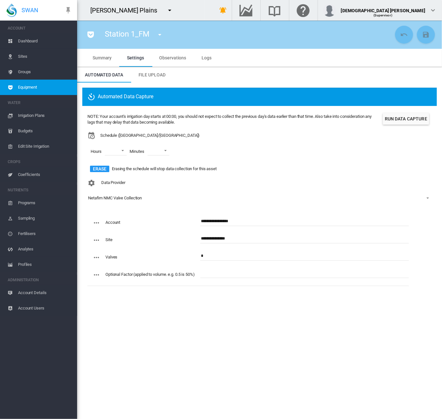
click at [389, 119] on button "Run Data Capture" at bounding box center [406, 119] width 46 height 12
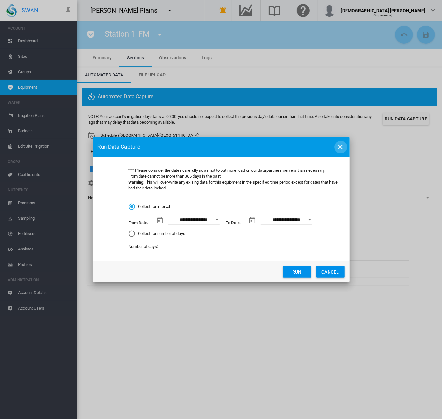
click at [344, 147] on md-icon "icon-close" at bounding box center [341, 147] width 8 height 8
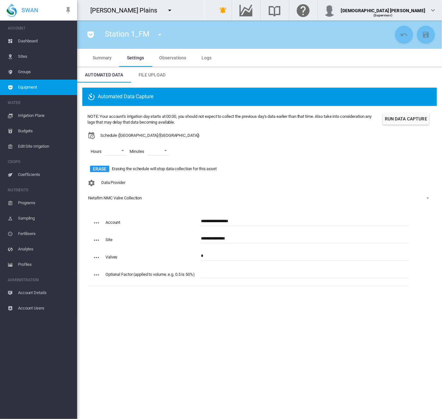
click at [208, 58] on span "Logs" at bounding box center [207, 57] width 10 height 5
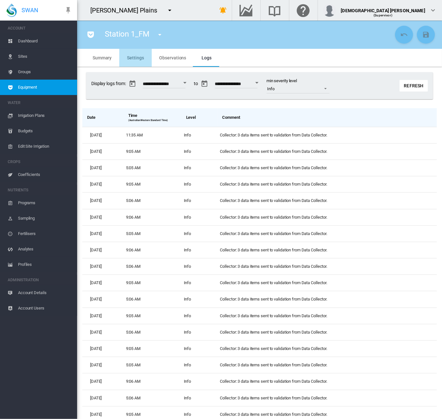
click at [141, 56] on span "Settings" at bounding box center [135, 57] width 17 height 5
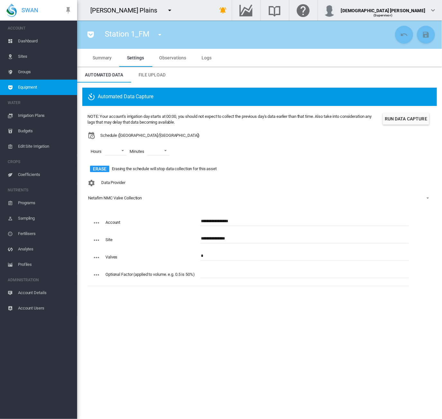
click at [401, 118] on button "Run Data Capture" at bounding box center [406, 119] width 46 height 12
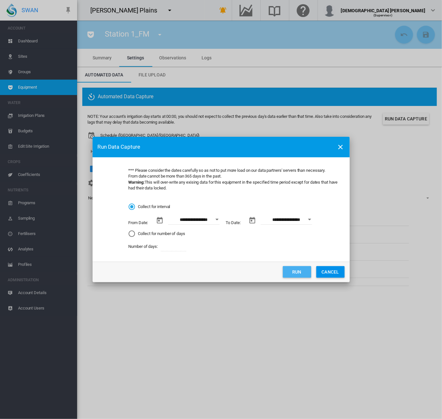
click at [293, 272] on button "Run" at bounding box center [297, 272] width 28 height 12
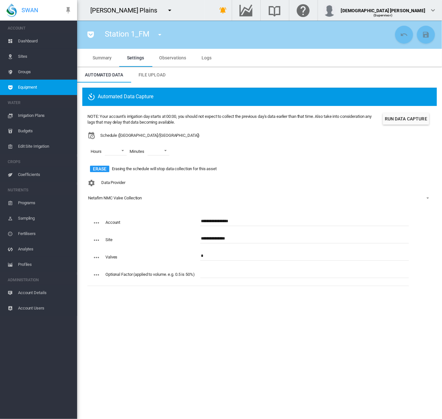
click at [31, 91] on span "Equipment" at bounding box center [45, 87] width 54 height 15
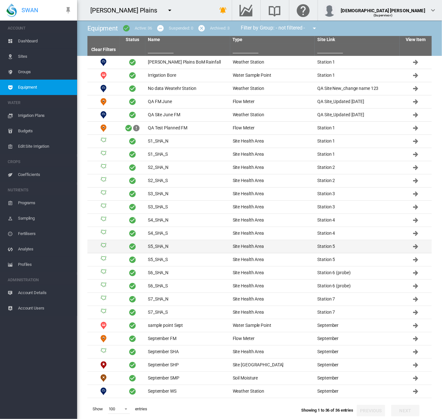
scroll to position [127, 0]
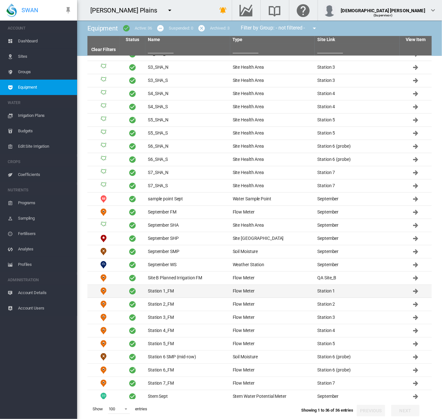
click at [168, 285] on td "Station 1_FM" at bounding box center [187, 291] width 85 height 13
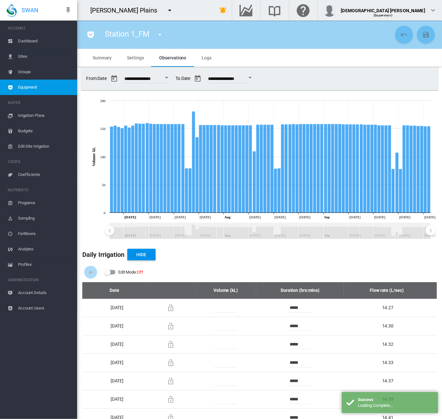
click at [136, 56] on span "Settings" at bounding box center [135, 57] width 17 height 5
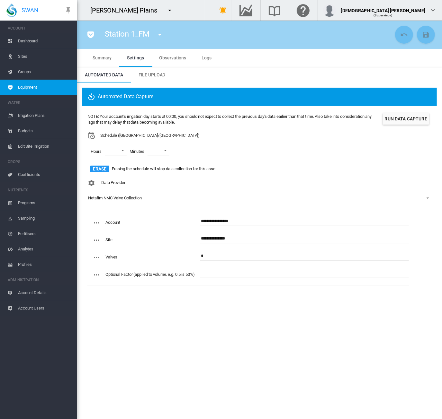
click at [37, 90] on span "Equipment" at bounding box center [45, 87] width 54 height 15
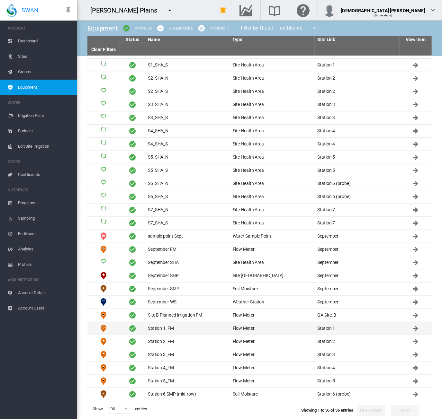
scroll to position [127, 0]
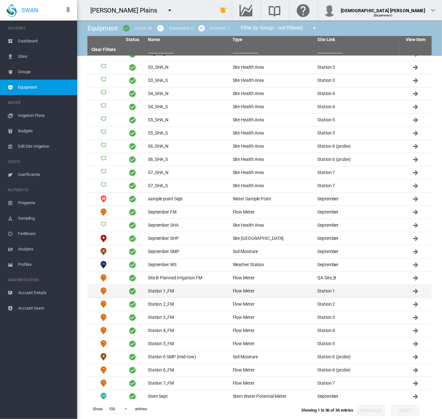
click at [203, 287] on td "Station 1_FM" at bounding box center [187, 291] width 85 height 13
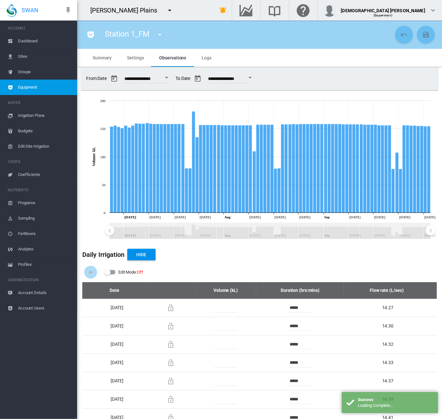
click at [211, 58] on md-tab-item "Logs" at bounding box center [206, 58] width 25 height 18
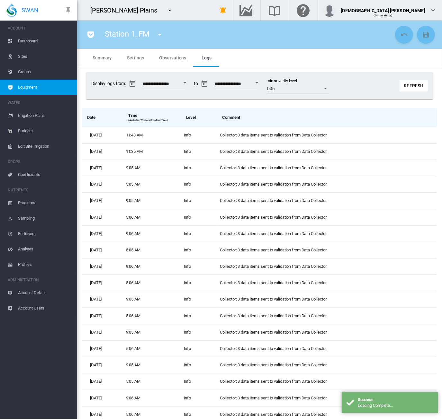
click at [134, 62] on md-tab-item "Settings" at bounding box center [135, 58] width 32 height 18
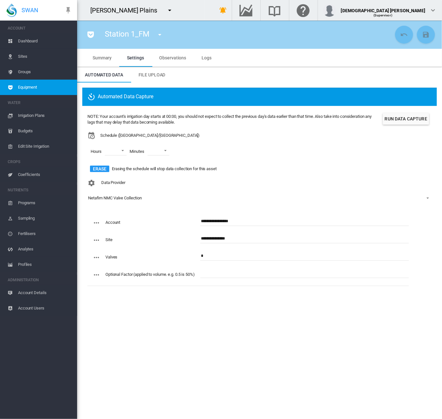
click at [18, 83] on span "Equipment" at bounding box center [45, 87] width 54 height 15
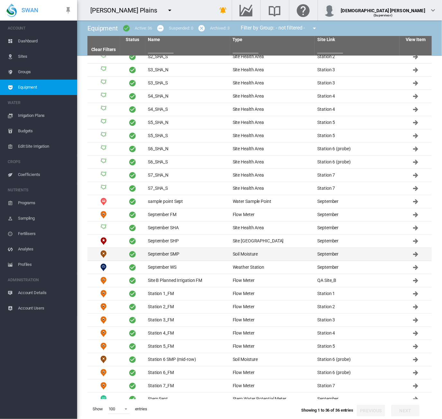
scroll to position [127, 0]
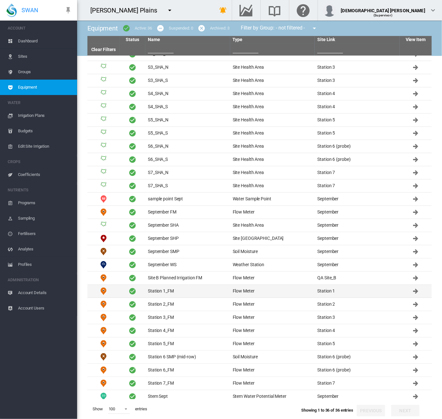
click at [175, 290] on td "Station 1_FM" at bounding box center [187, 291] width 85 height 13
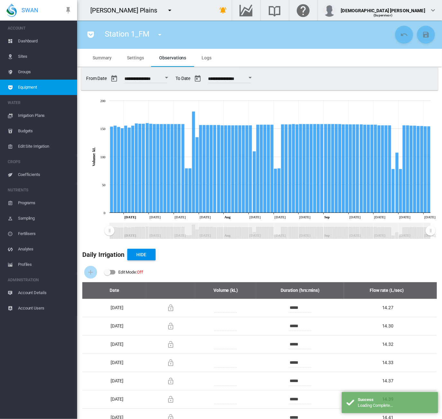
click at [131, 59] on span "Settings" at bounding box center [135, 57] width 17 height 5
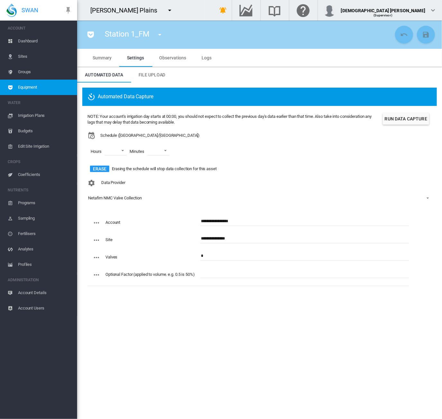
click at [52, 81] on span "Equipment" at bounding box center [45, 87] width 54 height 15
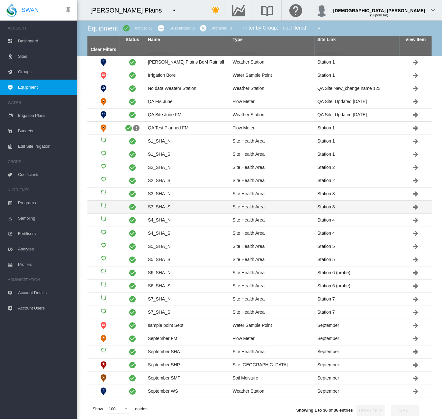
scroll to position [127, 0]
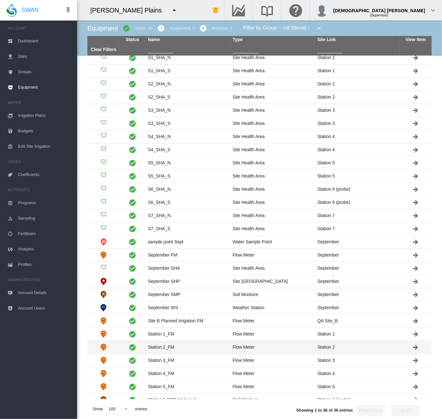
scroll to position [127, 0]
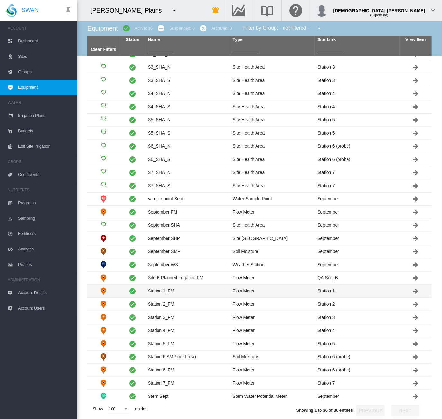
click at [182, 291] on td "Station 1_FM" at bounding box center [187, 291] width 85 height 13
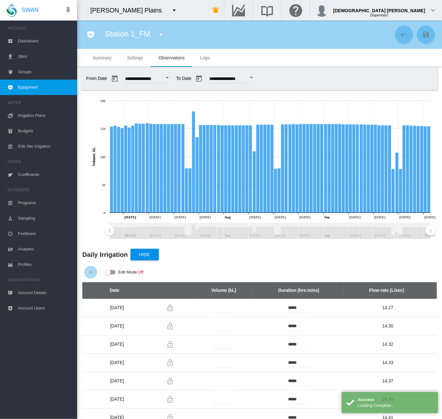
click at [136, 62] on md-tab-item "Settings" at bounding box center [134, 58] width 31 height 18
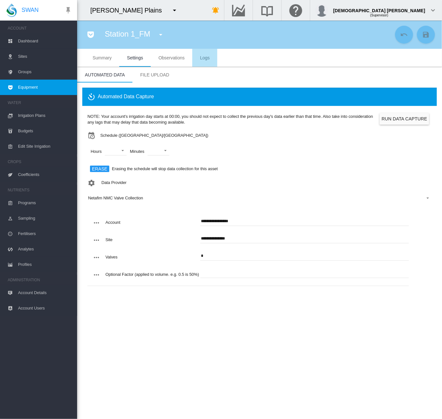
click at [210, 57] on md-tab-item "Logs" at bounding box center [204, 58] width 25 height 18
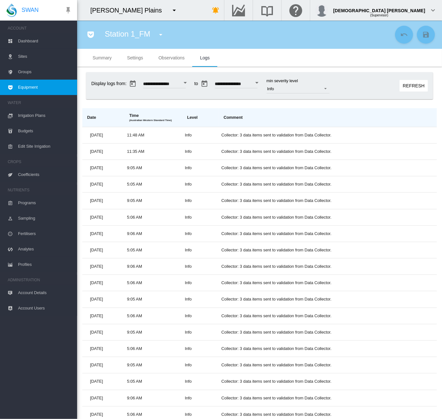
click at [151, 56] on md-tab-item "Observations" at bounding box center [171, 58] width 41 height 18
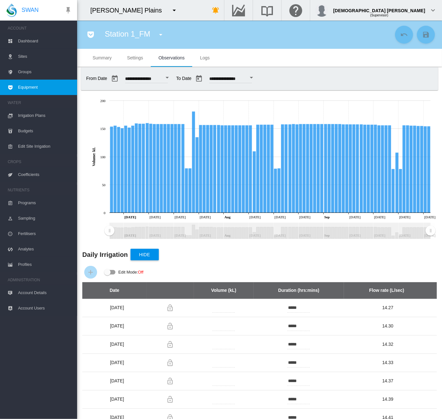
click at [59, 88] on span "Equipment" at bounding box center [45, 87] width 54 height 15
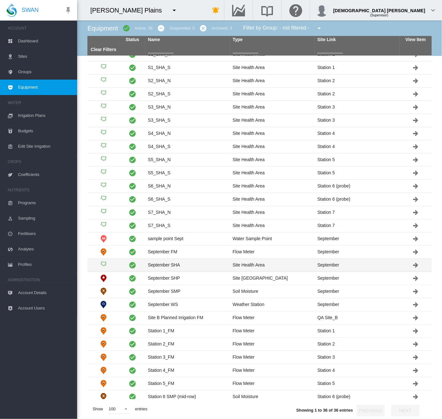
scroll to position [127, 0]
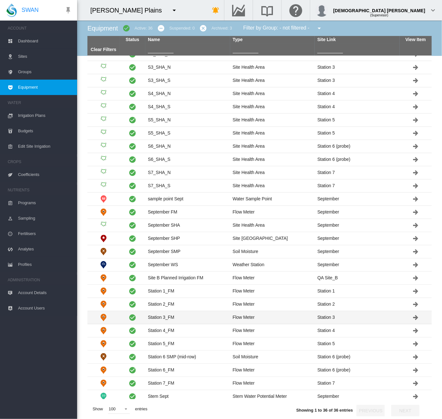
click at [174, 318] on td "Station 3_FM" at bounding box center [187, 317] width 85 height 13
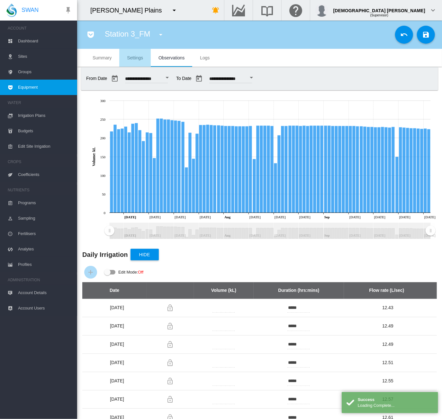
click at [131, 54] on md-tab-item "Settings" at bounding box center [134, 58] width 31 height 18
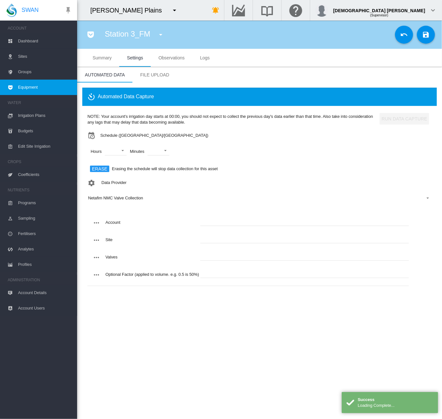
click at [39, 88] on span "Equipment" at bounding box center [45, 87] width 54 height 15
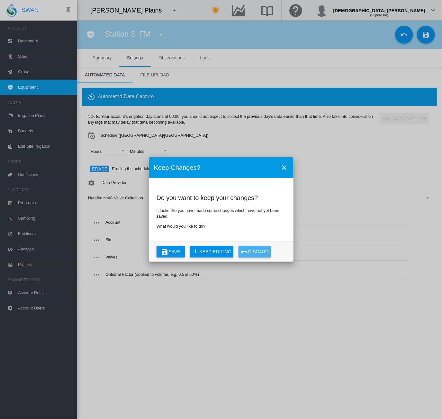
click at [256, 248] on button "Discard" at bounding box center [254, 252] width 32 height 12
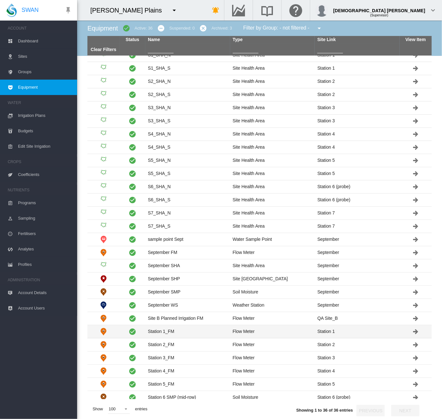
scroll to position [127, 0]
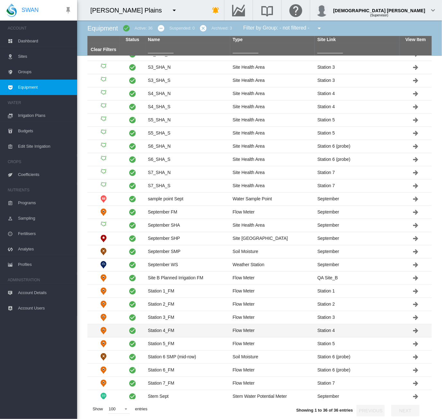
click at [179, 328] on td "Station 4_FM" at bounding box center [187, 331] width 85 height 13
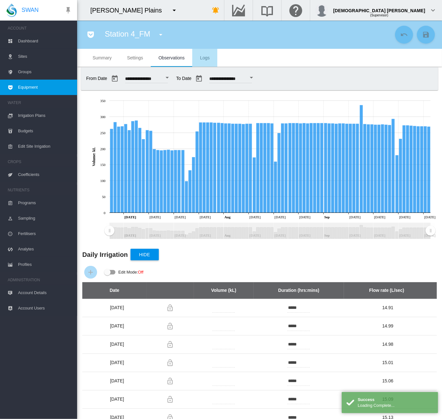
click at [215, 55] on md-tab-item "Logs" at bounding box center [204, 58] width 25 height 18
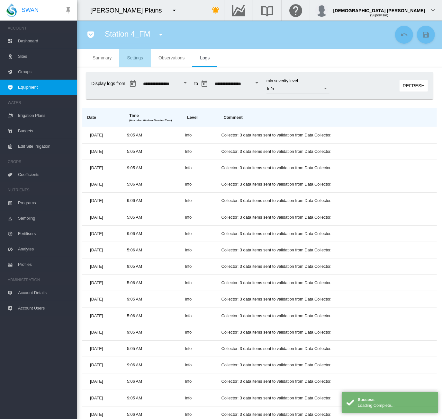
click at [124, 60] on md-tab-item "Settings" at bounding box center [134, 58] width 31 height 18
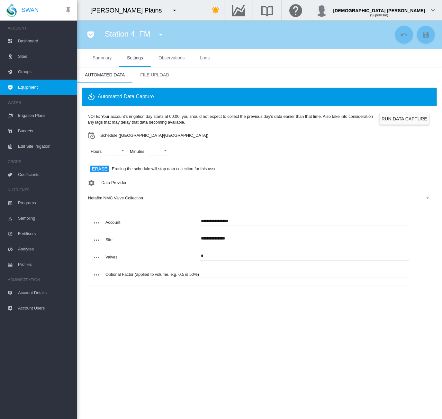
click at [400, 116] on button "Run Data Capture" at bounding box center [404, 119] width 49 height 12
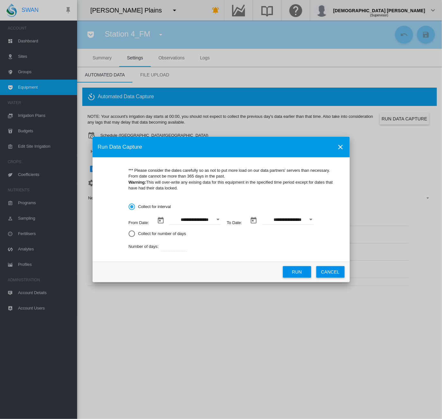
drag, startPoint x: 305, startPoint y: 271, endPoint x: 26, endPoint y: 203, distance: 286.5
click at [305, 271] on button "Run" at bounding box center [297, 272] width 28 height 12
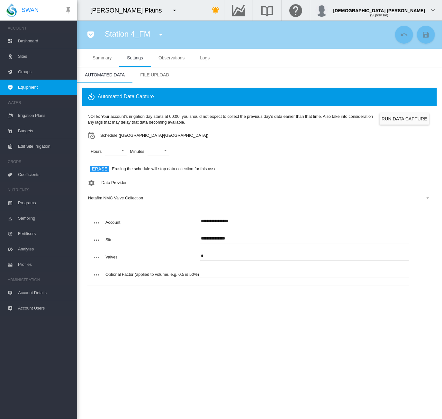
click at [46, 92] on span "Equipment" at bounding box center [45, 87] width 54 height 15
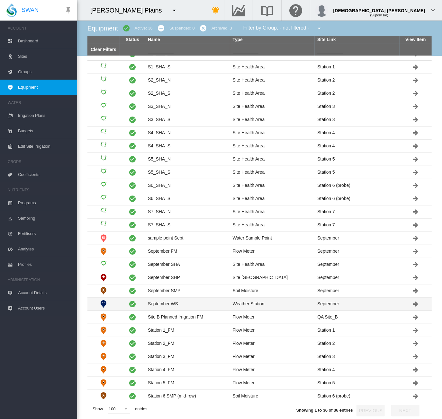
scroll to position [127, 0]
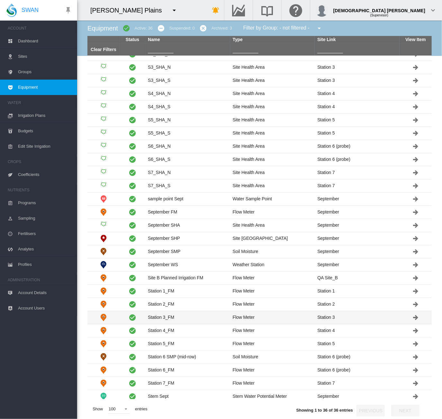
click at [196, 314] on td "Station 3_FM" at bounding box center [187, 317] width 85 height 13
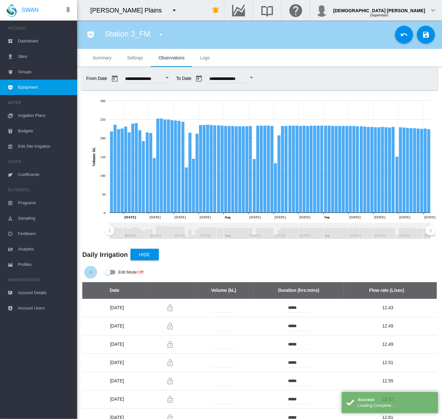
click at [124, 54] on md-tab-item "Settings" at bounding box center [134, 58] width 31 height 18
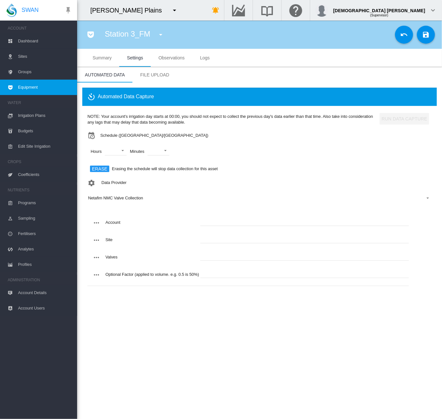
click at [208, 221] on input "text" at bounding box center [304, 222] width 209 height 10
paste input "**********"
type input "**********"
click at [220, 238] on input "text" at bounding box center [304, 239] width 209 height 10
paste input "**********"
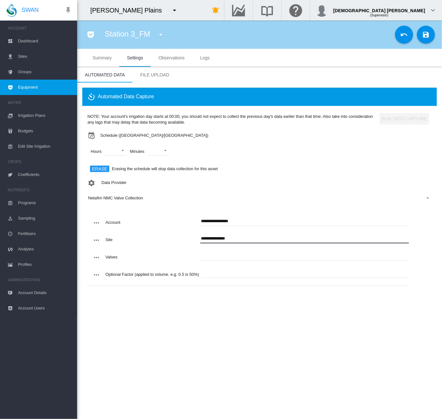
type input "**********"
click at [215, 256] on input "text" at bounding box center [304, 256] width 209 height 10
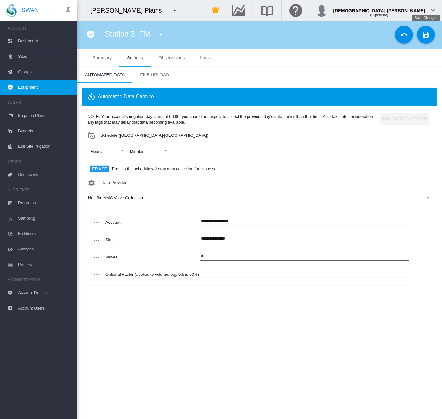
type input "*"
click at [422, 34] on md-icon "icon-content-save" at bounding box center [426, 35] width 8 height 8
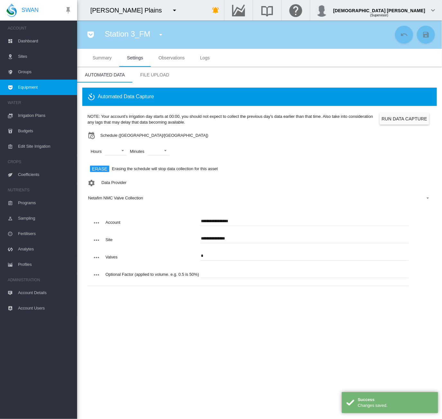
click at [38, 88] on span "Equipment" at bounding box center [45, 87] width 54 height 15
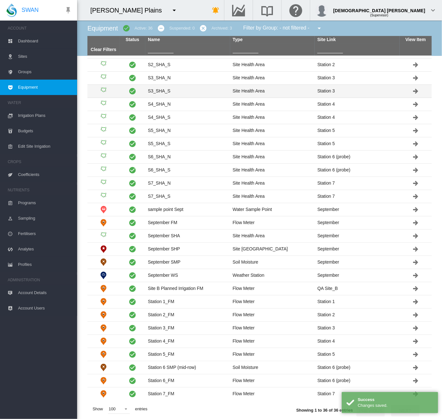
scroll to position [127, 0]
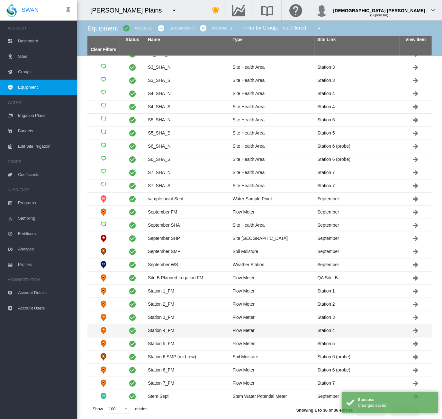
click at [190, 326] on td "Station 4_FM" at bounding box center [187, 331] width 85 height 13
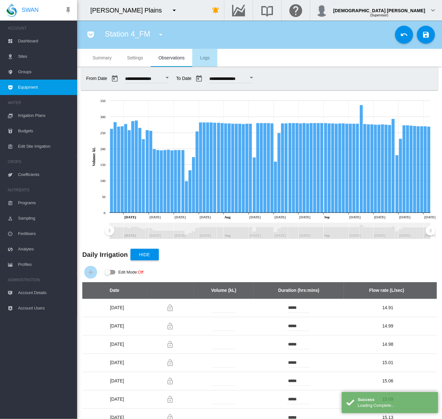
click at [206, 56] on span "Logs" at bounding box center [205, 57] width 10 height 5
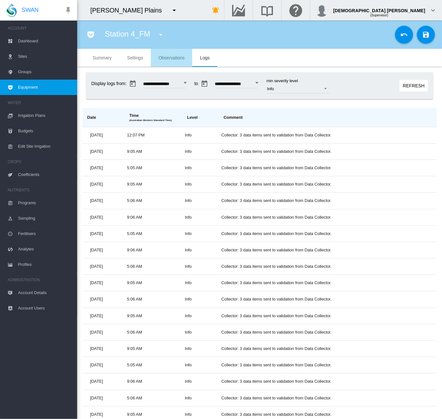
click at [161, 57] on span "Observations" at bounding box center [171, 57] width 26 height 5
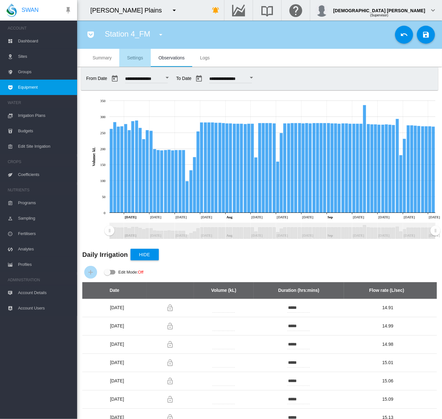
click at [142, 55] on span "Settings" at bounding box center [135, 57] width 16 height 5
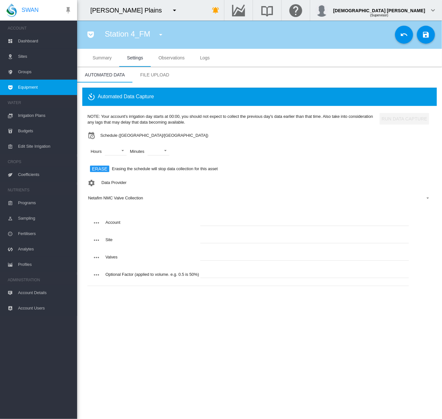
click at [225, 222] on input "text" at bounding box center [304, 222] width 209 height 10
click at [218, 240] on input "text" at bounding box center [304, 239] width 209 height 10
paste input "**********"
type input "**********"
click at [215, 221] on input "text" at bounding box center [304, 222] width 209 height 10
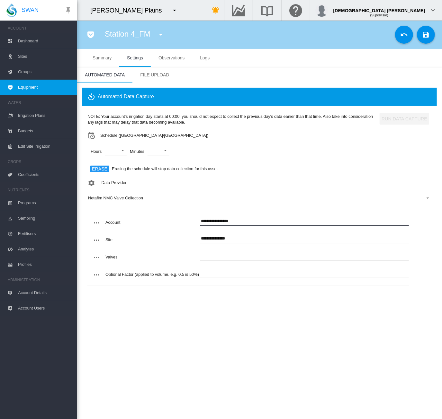
type input "**********"
click at [211, 258] on input "text" at bounding box center [304, 256] width 209 height 10
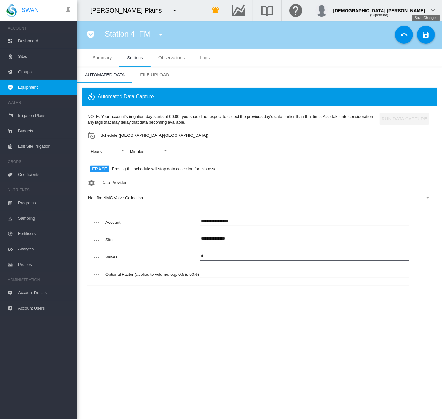
type input "*"
click at [427, 33] on md-icon "icon-content-save" at bounding box center [426, 35] width 8 height 8
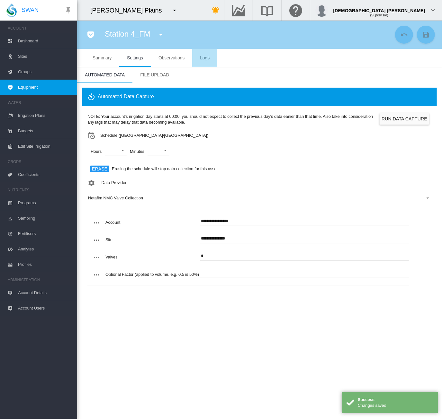
click at [204, 53] on md-tab-item "Logs" at bounding box center [204, 58] width 25 height 18
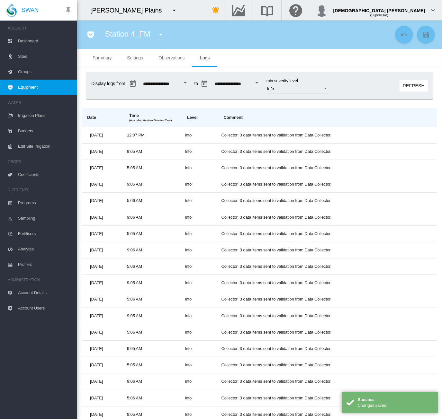
click at [34, 85] on span "Equipment" at bounding box center [45, 87] width 54 height 15
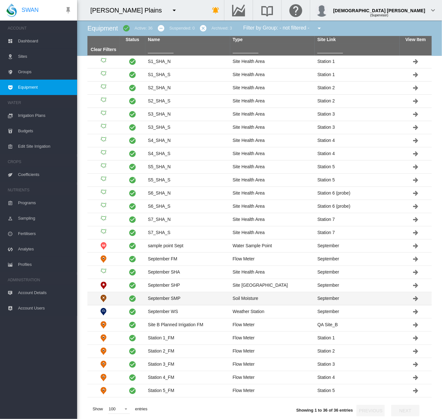
scroll to position [127, 0]
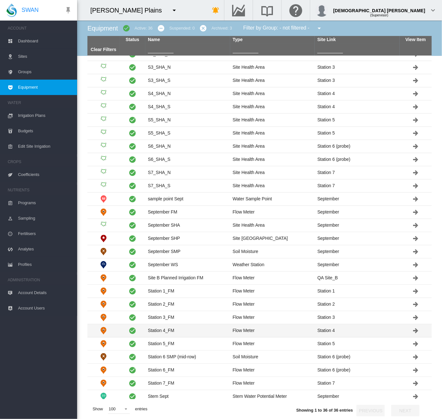
click at [184, 328] on td "Station 4_FM" at bounding box center [187, 331] width 85 height 13
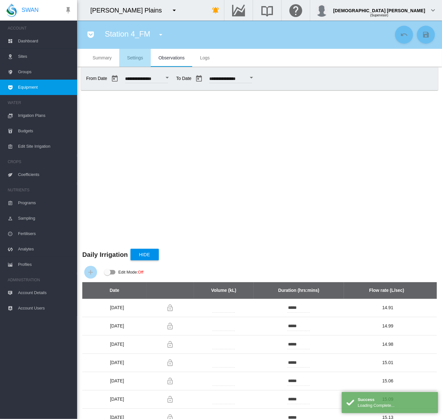
click at [127, 58] on span "Settings" at bounding box center [135, 57] width 16 height 5
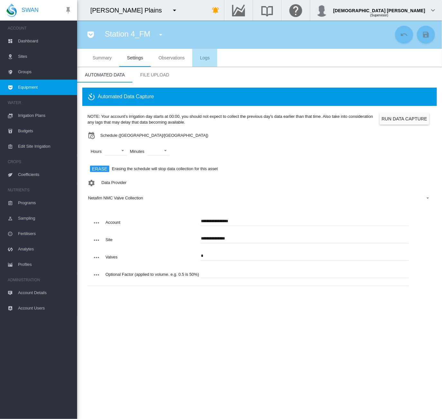
click at [205, 57] on span "Logs" at bounding box center [205, 57] width 10 height 5
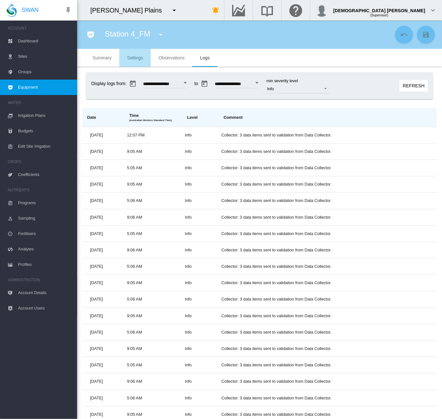
click at [133, 57] on span "Settings" at bounding box center [135, 57] width 16 height 5
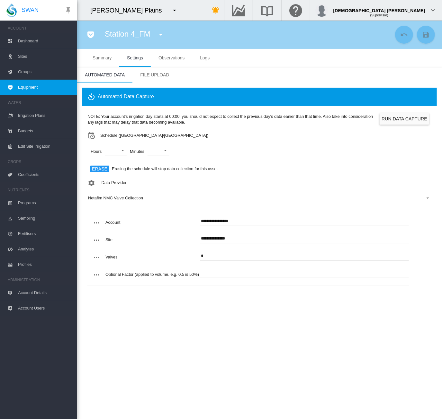
click at [389, 117] on button "Run Data Capture" at bounding box center [404, 119] width 49 height 12
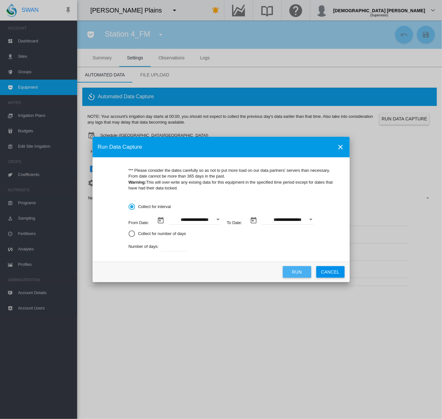
click at [298, 272] on button "Run" at bounding box center [297, 272] width 28 height 12
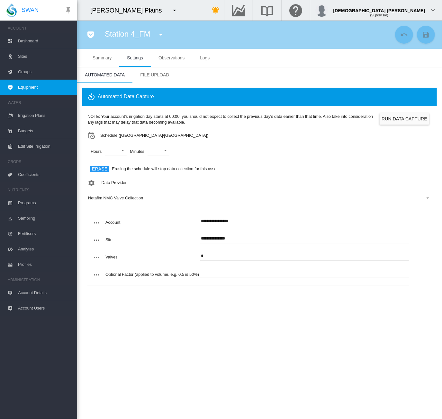
click at [29, 86] on span "Equipment" at bounding box center [45, 87] width 54 height 15
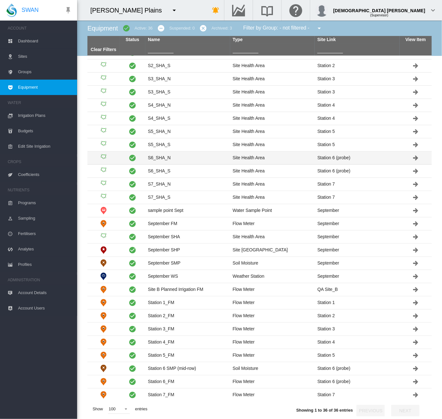
scroll to position [127, 0]
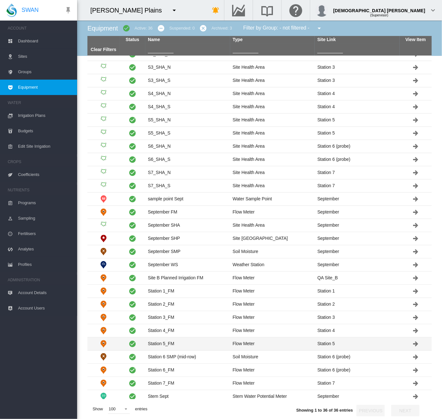
click at [196, 341] on td "Station 5_FM" at bounding box center [187, 344] width 85 height 13
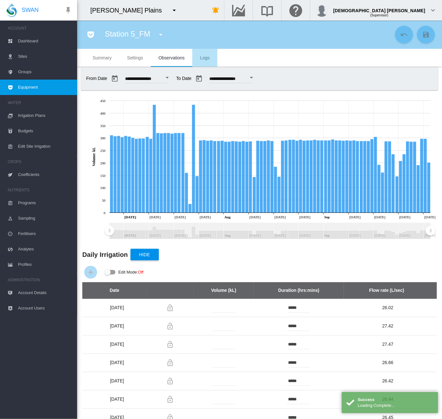
click at [210, 56] on md-tab-item "Logs" at bounding box center [204, 58] width 25 height 18
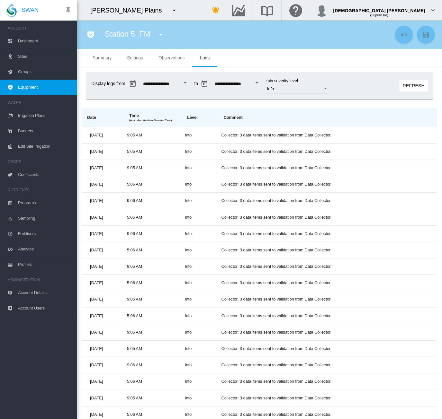
click at [399, 84] on button "Refresh" at bounding box center [413, 86] width 28 height 12
click at [136, 61] on md-tab-item "Settings" at bounding box center [134, 58] width 31 height 18
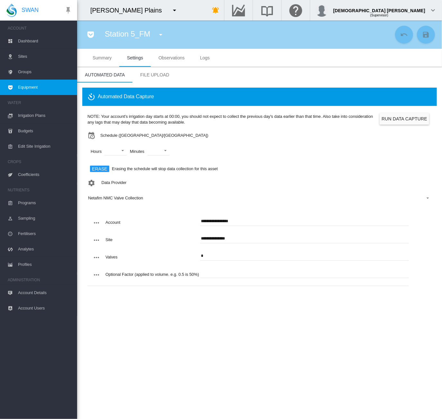
drag, startPoint x: 26, startPoint y: 89, endPoint x: 26, endPoint y: 93, distance: 3.9
click at [26, 89] on span "Equipment" at bounding box center [45, 87] width 54 height 15
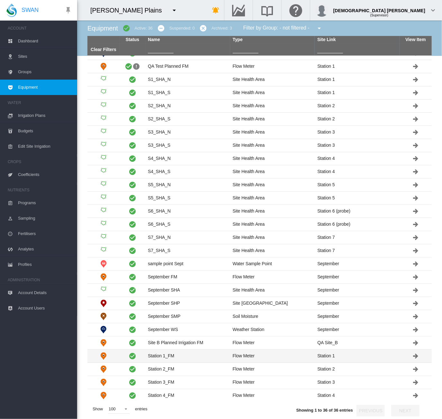
scroll to position [127, 0]
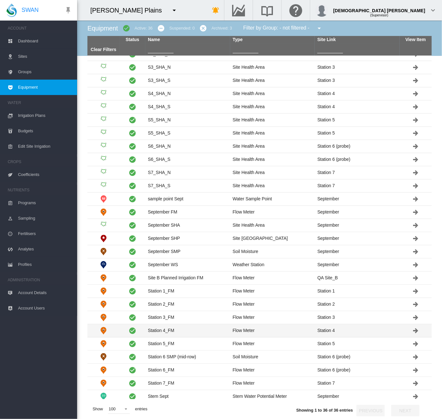
click at [185, 329] on td "Station 4_FM" at bounding box center [187, 331] width 85 height 13
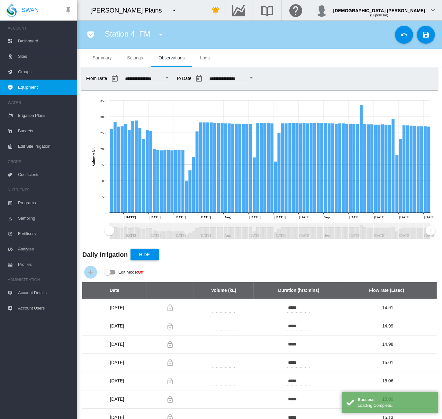
click at [117, 58] on md-tab-item "Summary" at bounding box center [102, 58] width 34 height 18
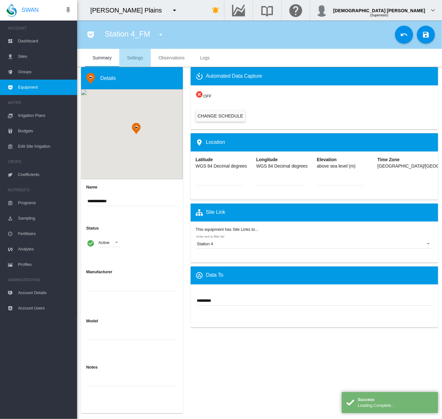
click at [132, 58] on span "Settings" at bounding box center [135, 57] width 16 height 5
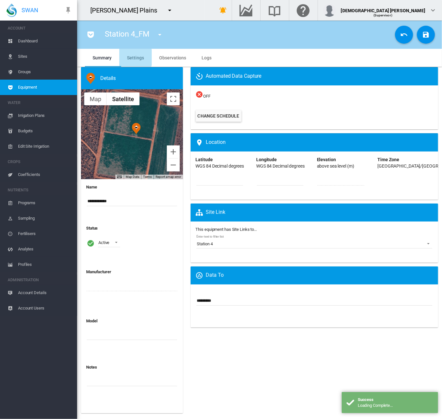
click at [132, 58] on span "Settings" at bounding box center [135, 57] width 17 height 5
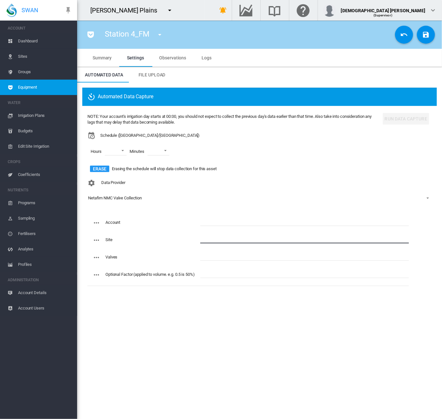
click at [222, 241] on input "text" at bounding box center [304, 239] width 209 height 10
click at [229, 225] on input "text" at bounding box center [304, 222] width 209 height 10
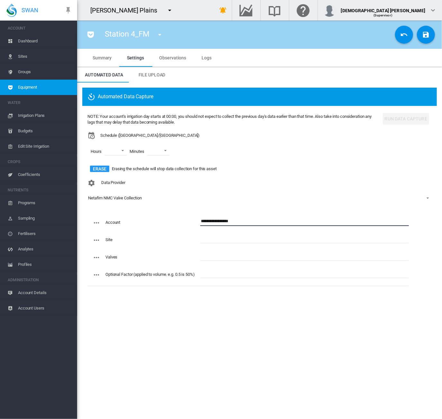
type input "**********"
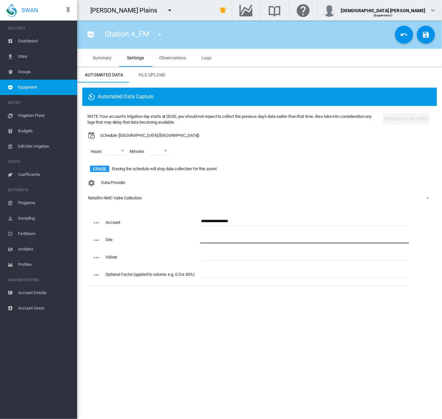
click at [226, 238] on input "text" at bounding box center [304, 239] width 209 height 10
type input "**********"
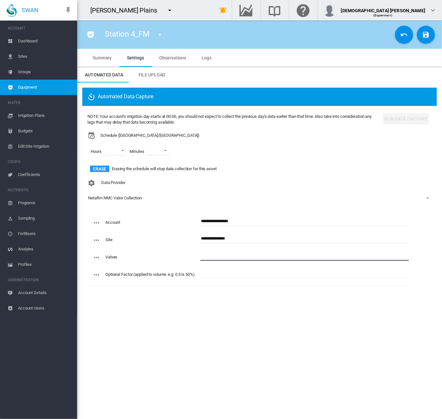
click at [205, 257] on input "text" at bounding box center [304, 256] width 209 height 10
type input "*"
click at [258, 338] on section "Station 4_FM [PERSON_NAME][GEOGRAPHIC_DATA] BoM Rainfall (Weather Station) Irri…" at bounding box center [259, 220] width 365 height 399
click at [427, 34] on md-icon "icon-content-save" at bounding box center [426, 35] width 8 height 8
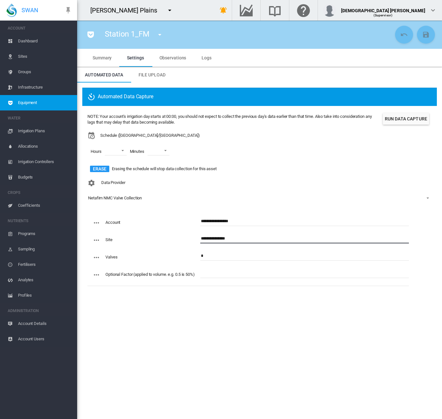
click at [28, 106] on span "Equipment" at bounding box center [45, 102] width 54 height 15
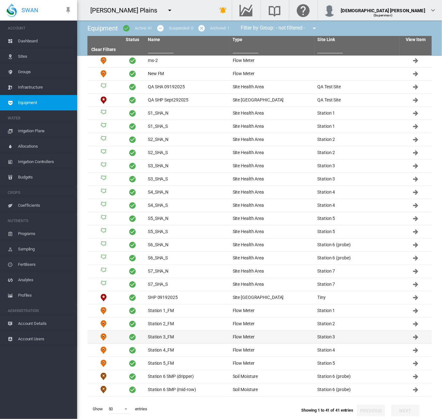
scroll to position [192, 0]
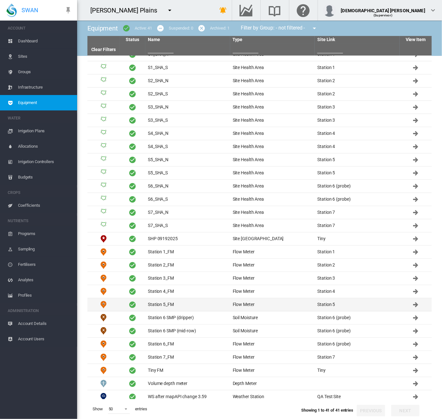
click at [178, 301] on td "Station 5_FM" at bounding box center [187, 305] width 85 height 13
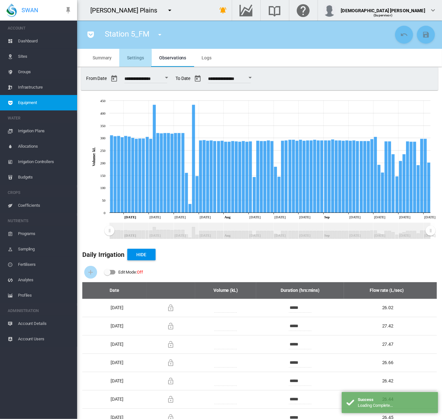
click at [132, 58] on span "Settings" at bounding box center [135, 57] width 17 height 5
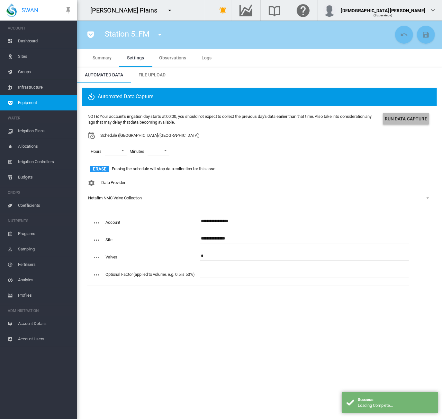
click at [393, 122] on button "Run Data Capture" at bounding box center [406, 119] width 46 height 12
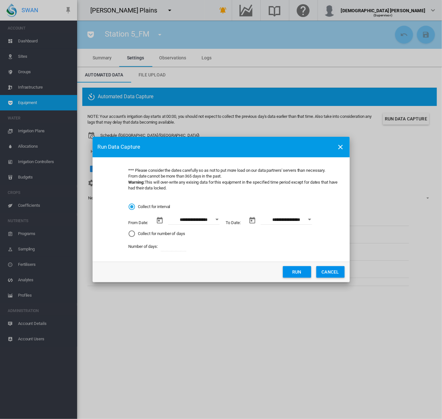
click at [285, 273] on button "Run" at bounding box center [297, 272] width 28 height 12
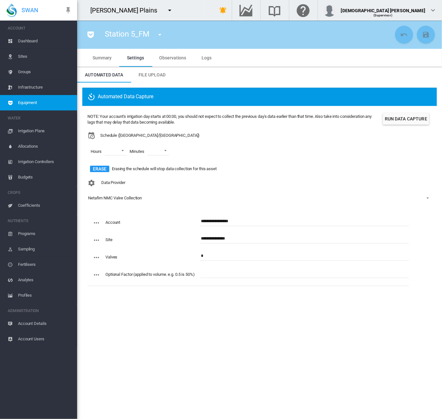
click at [60, 104] on span "Equipment" at bounding box center [45, 102] width 54 height 15
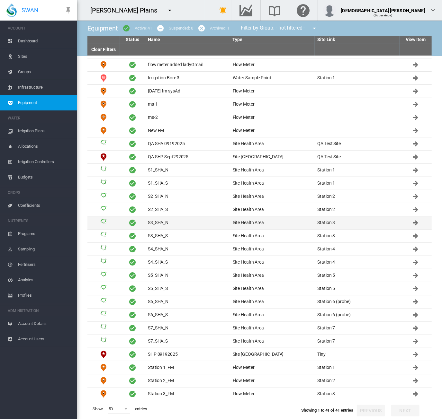
scroll to position [192, 0]
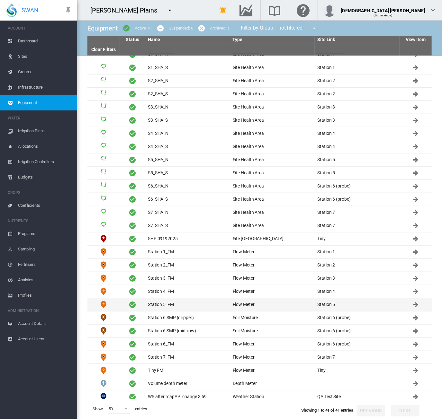
click at [168, 304] on td "Station 5_FM" at bounding box center [187, 305] width 85 height 13
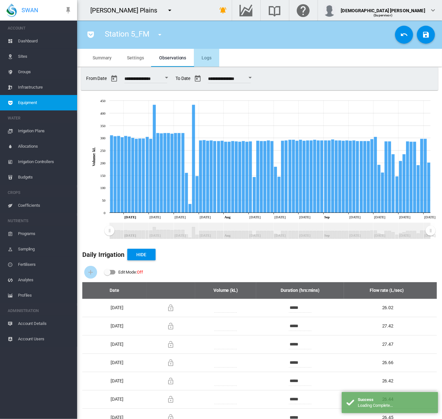
click at [205, 55] on span "Logs" at bounding box center [207, 57] width 10 height 5
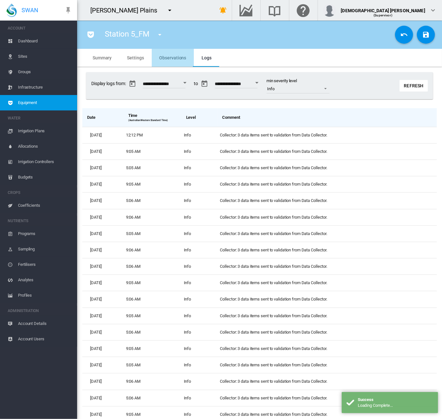
click at [176, 57] on span "Observations" at bounding box center [172, 57] width 27 height 5
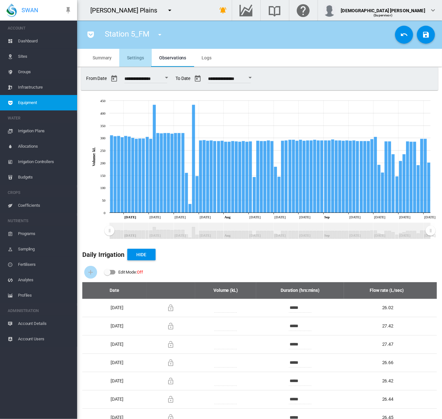
click at [136, 56] on span "Settings" at bounding box center [135, 57] width 17 height 5
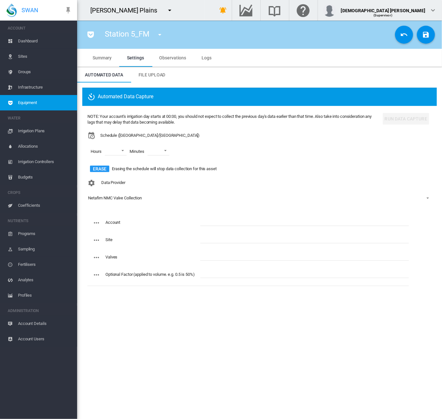
click at [31, 103] on span "Equipment" at bounding box center [45, 102] width 54 height 15
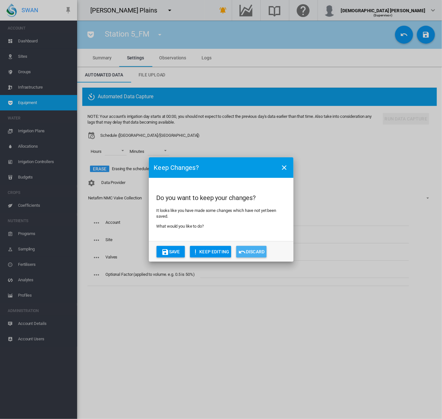
click at [252, 254] on button "Discard" at bounding box center [251, 252] width 30 height 12
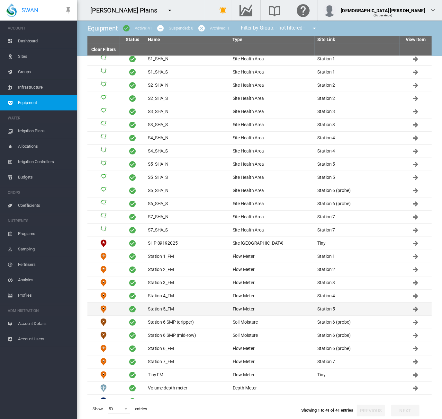
scroll to position [192, 0]
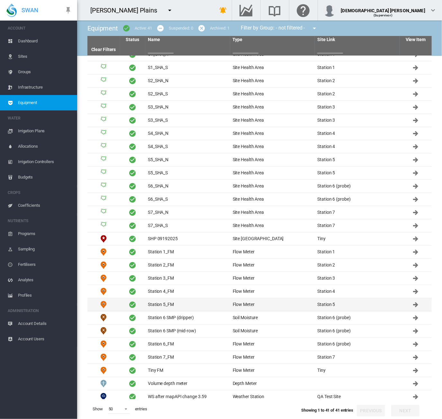
click at [172, 302] on td "Station 5_FM" at bounding box center [187, 305] width 85 height 13
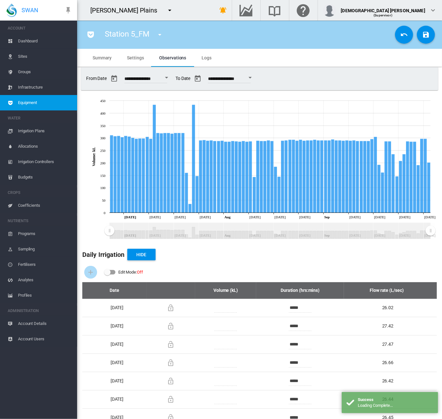
click at [208, 57] on span "Logs" at bounding box center [207, 57] width 10 height 5
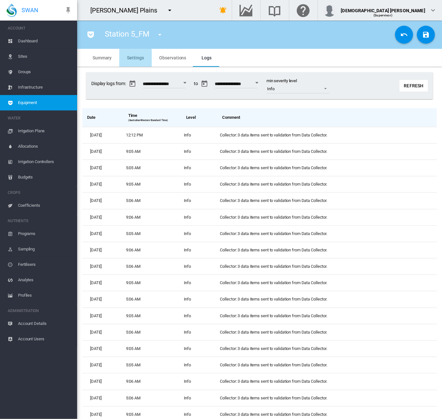
click at [130, 59] on span "Settings" at bounding box center [135, 57] width 17 height 5
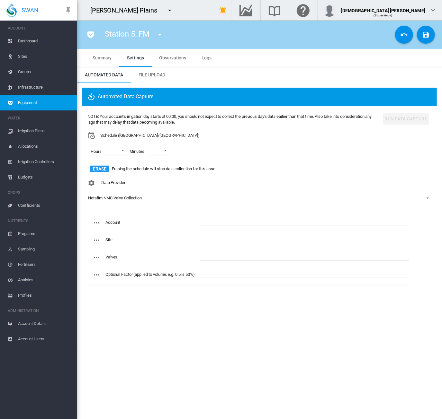
click at [213, 220] on input "text" at bounding box center [304, 222] width 209 height 10
type input "**********"
click at [214, 241] on input "text" at bounding box center [304, 239] width 209 height 10
type input "**********"
click at [226, 257] on input "text" at bounding box center [304, 256] width 209 height 10
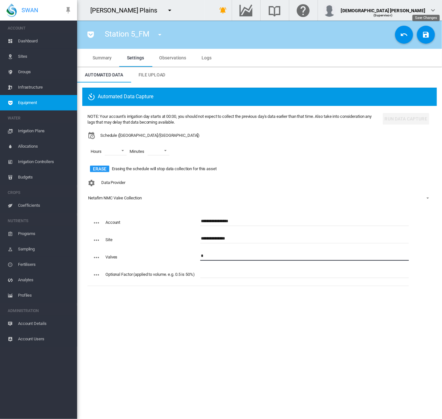
type input "*"
click at [425, 33] on md-icon "icon-content-save" at bounding box center [426, 35] width 8 height 8
